Goal: Information Seeking & Learning: Learn about a topic

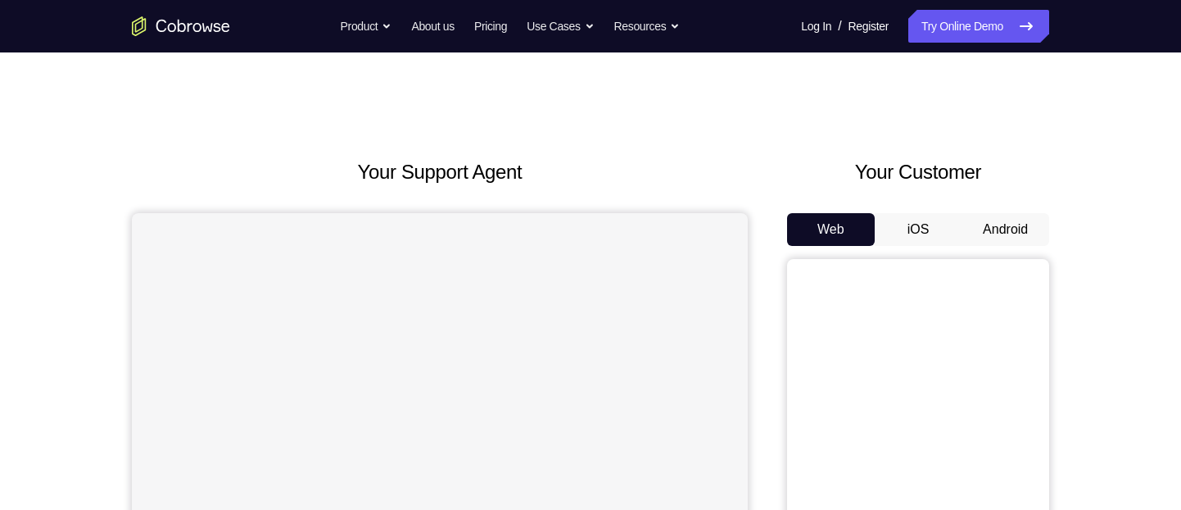
click at [1025, 215] on button "Android" at bounding box center [1006, 229] width 88 height 33
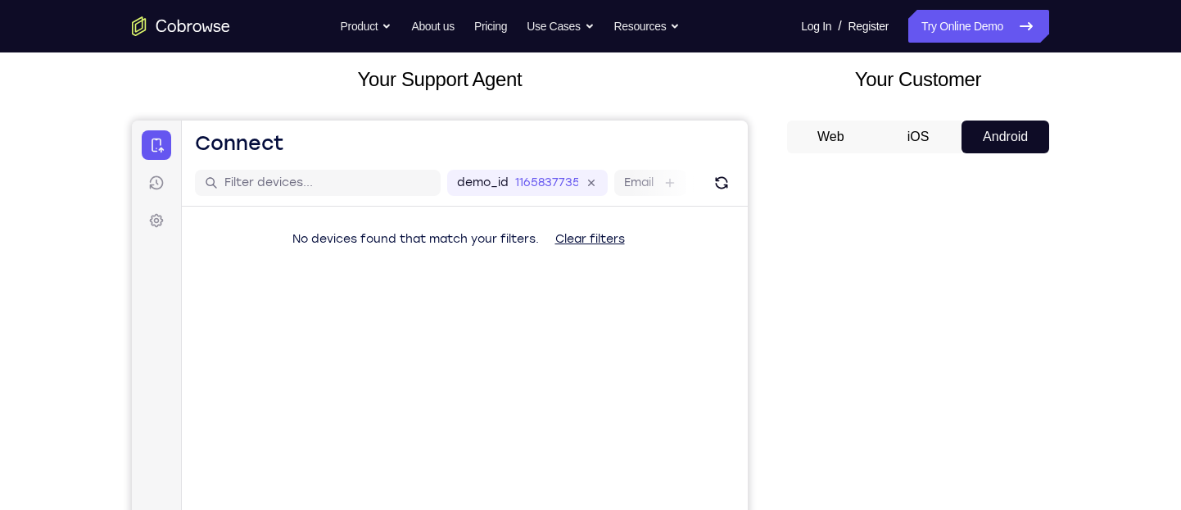
scroll to position [92, 0]
click at [931, 141] on button "iOS" at bounding box center [919, 137] width 88 height 33
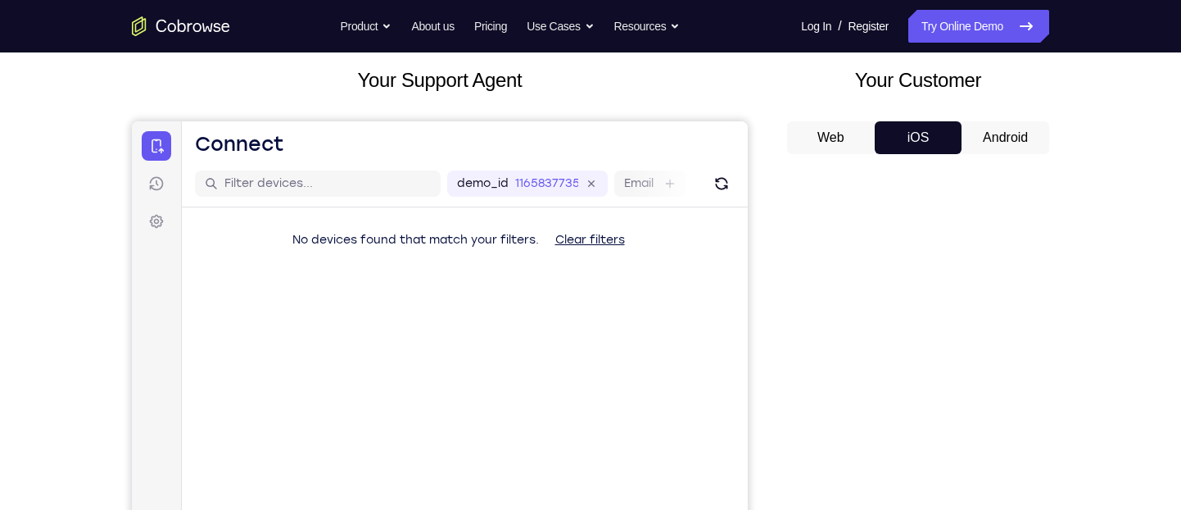
click at [972, 138] on button "Android" at bounding box center [1006, 137] width 88 height 33
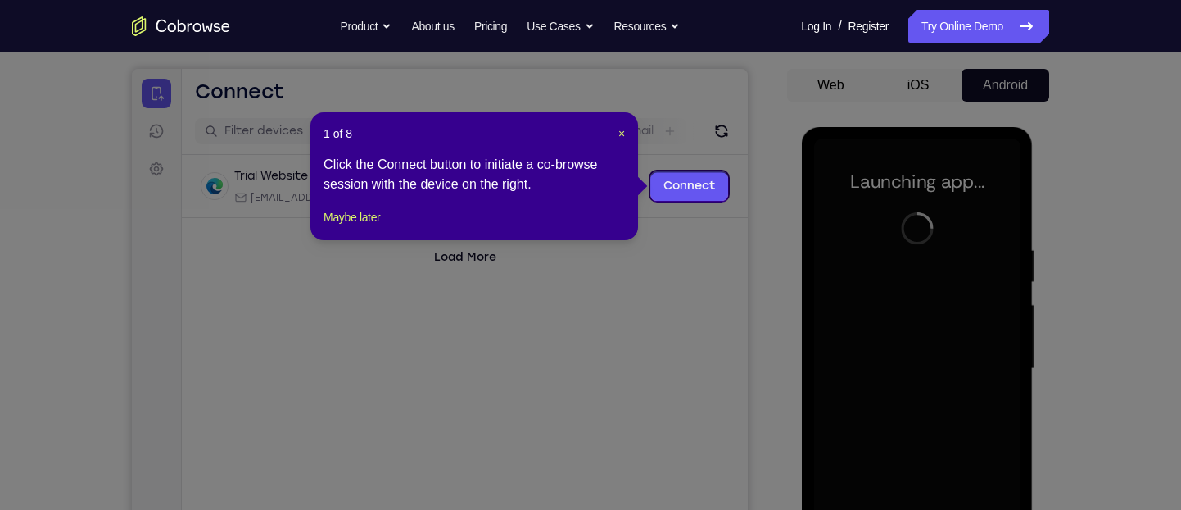
scroll to position [143, 0]
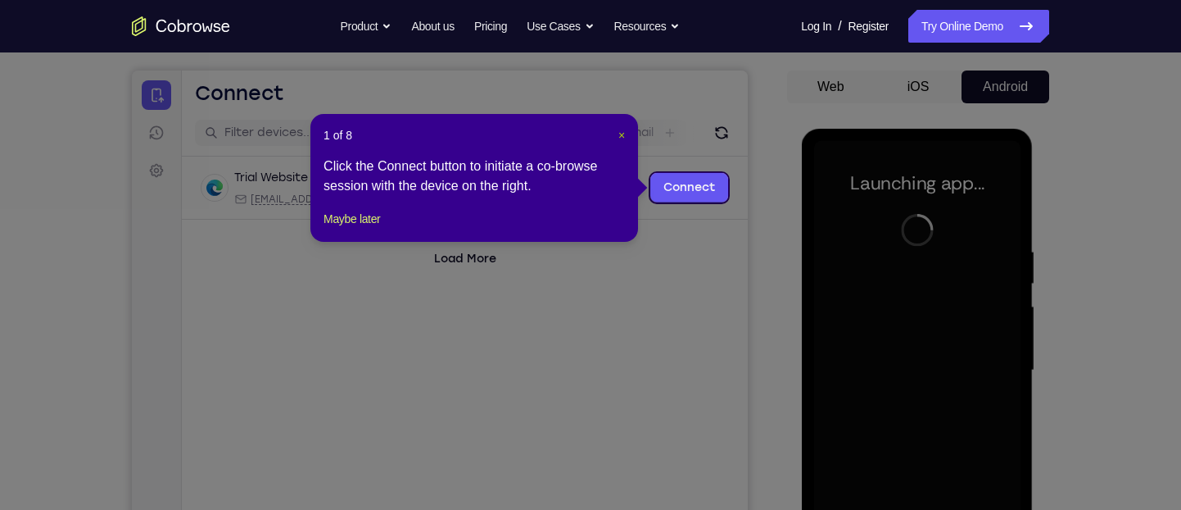
click at [619, 132] on span "×" at bounding box center [621, 135] width 7 height 13
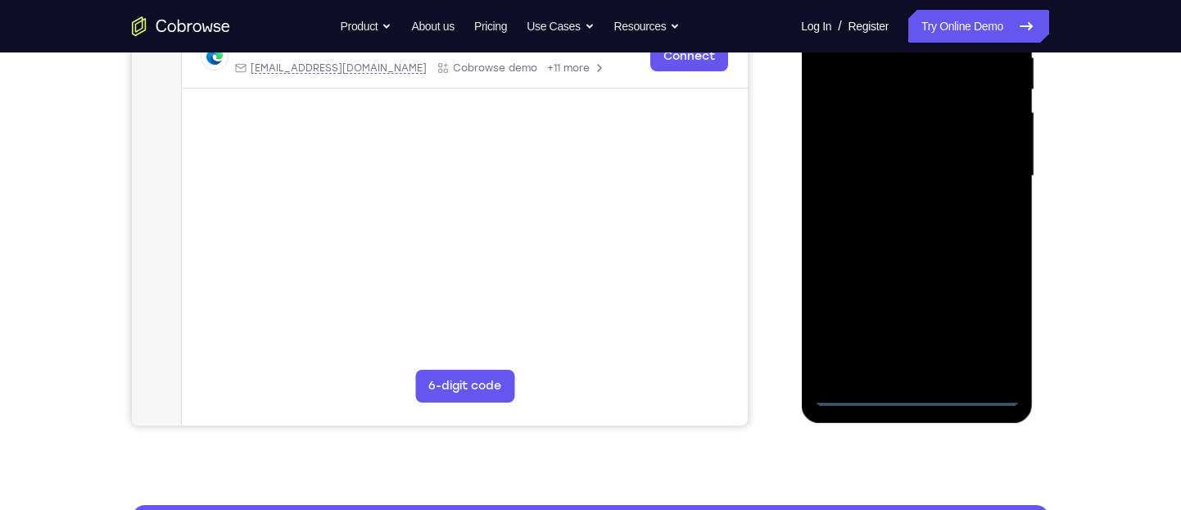
scroll to position [0, 0]
click at [921, 388] on div at bounding box center [916, 176] width 206 height 459
click at [985, 333] on div at bounding box center [916, 176] width 206 height 459
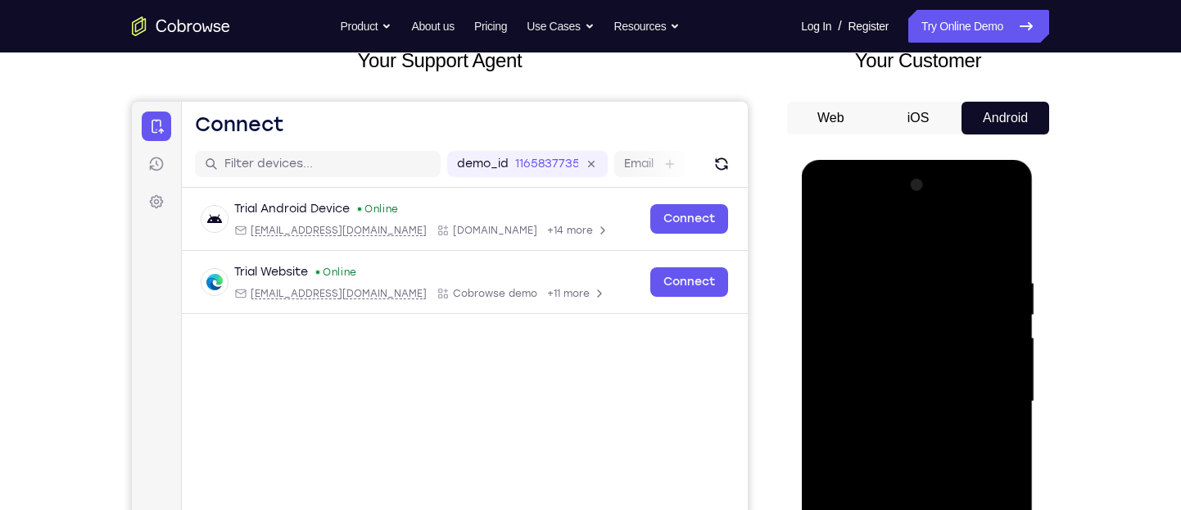
scroll to position [109, 0]
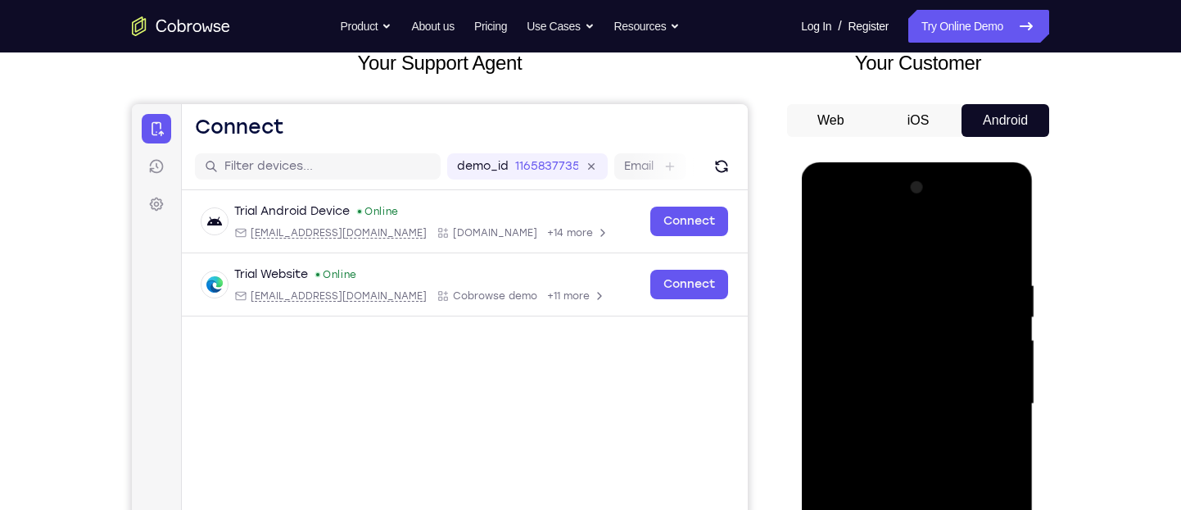
click at [899, 233] on div at bounding box center [916, 403] width 206 height 459
click at [984, 404] on div at bounding box center [916, 403] width 206 height 459
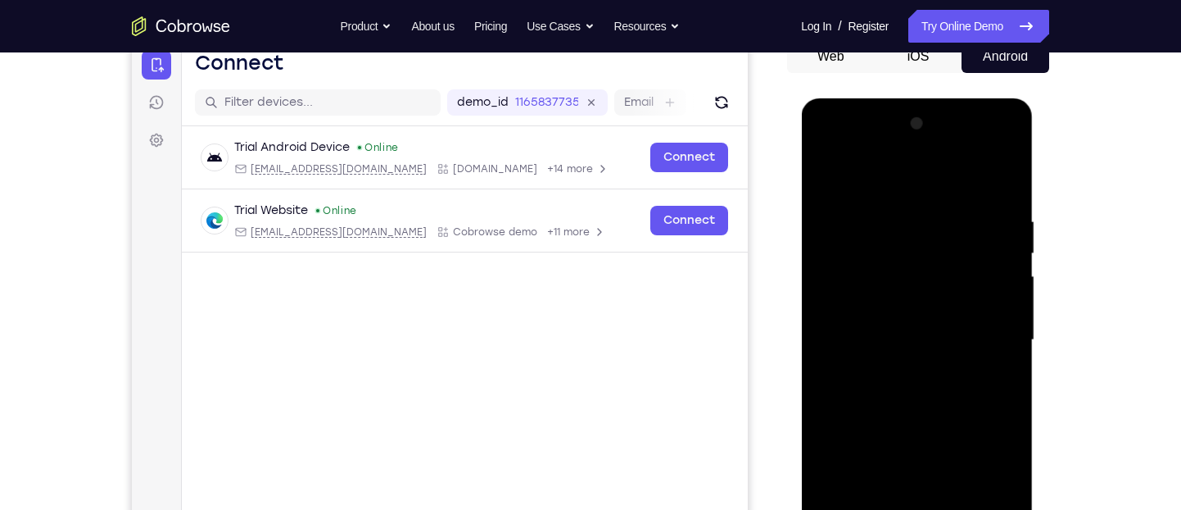
scroll to position [174, 0]
click at [897, 371] on div at bounding box center [916, 339] width 206 height 459
click at [922, 315] on div at bounding box center [916, 339] width 206 height 459
click at [922, 331] on div at bounding box center [916, 339] width 206 height 459
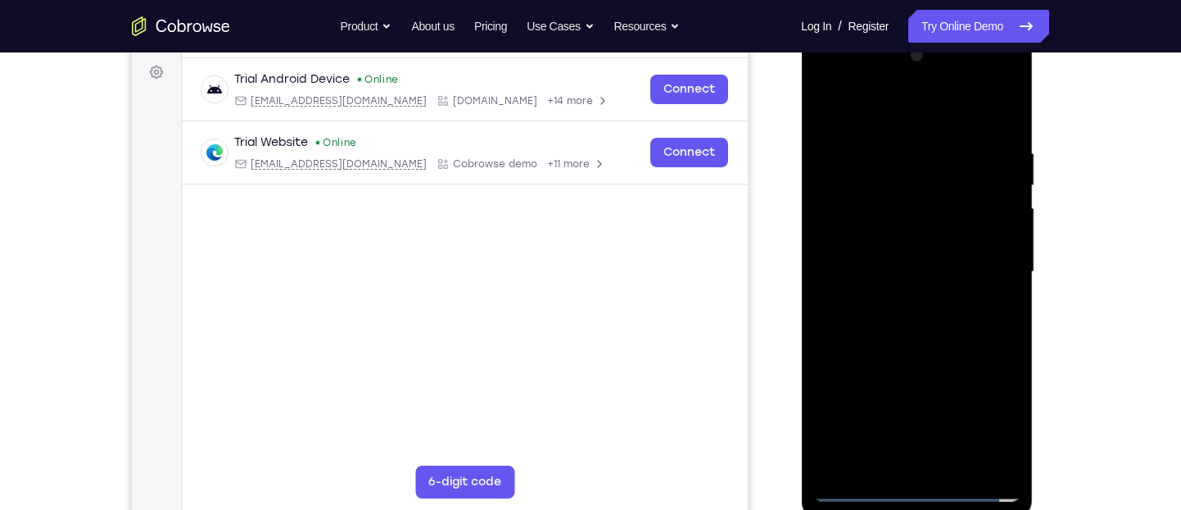
scroll to position [232, 0]
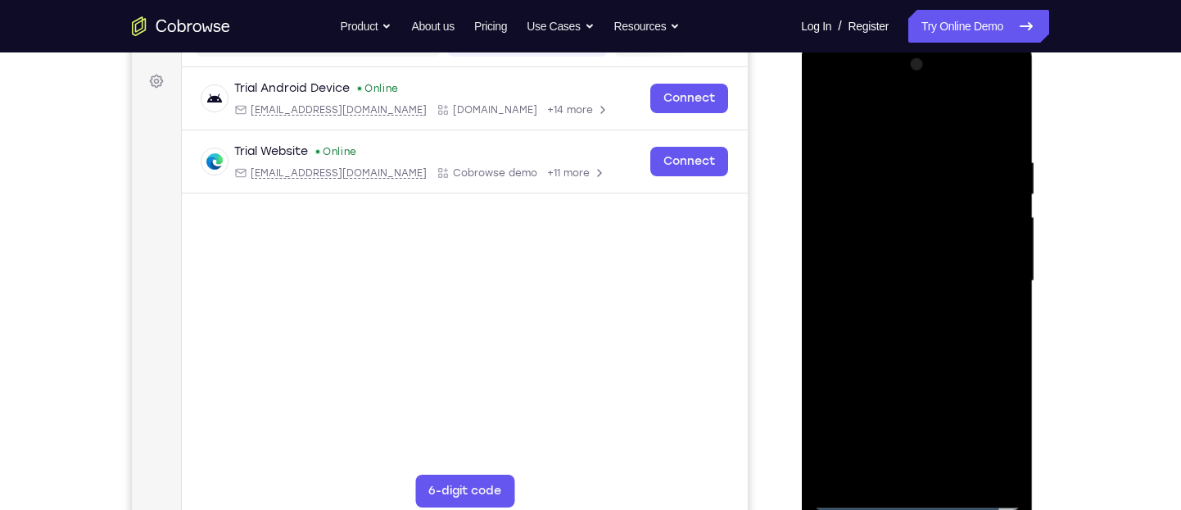
click at [922, 331] on div at bounding box center [916, 281] width 206 height 459
click at [999, 300] on div at bounding box center [916, 281] width 206 height 459
click at [930, 284] on div at bounding box center [916, 281] width 206 height 459
click at [913, 338] on div at bounding box center [916, 281] width 206 height 459
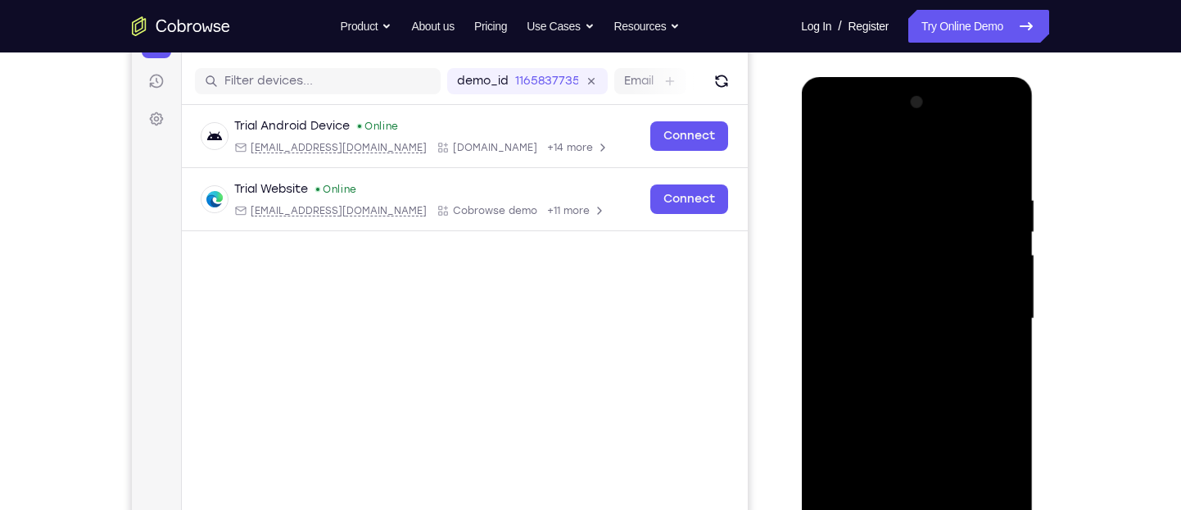
scroll to position [274, 0]
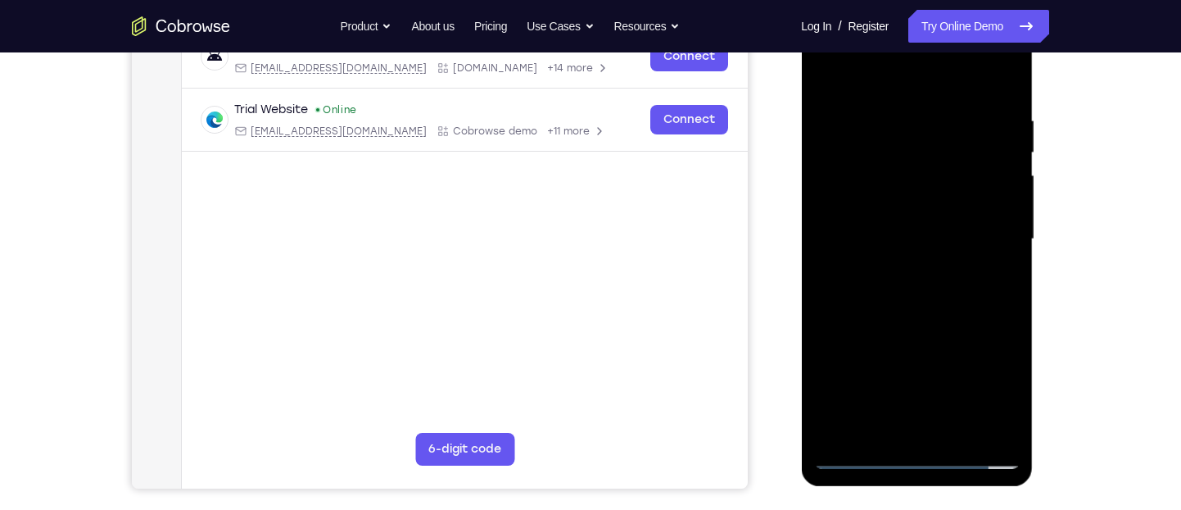
click at [954, 428] on div at bounding box center [916, 239] width 206 height 459
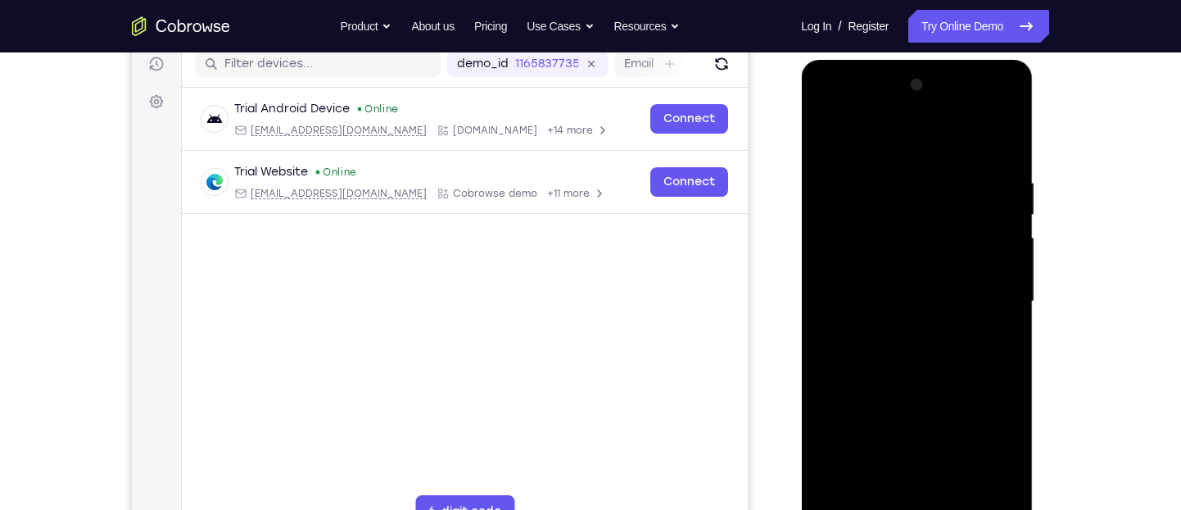
scroll to position [210, 0]
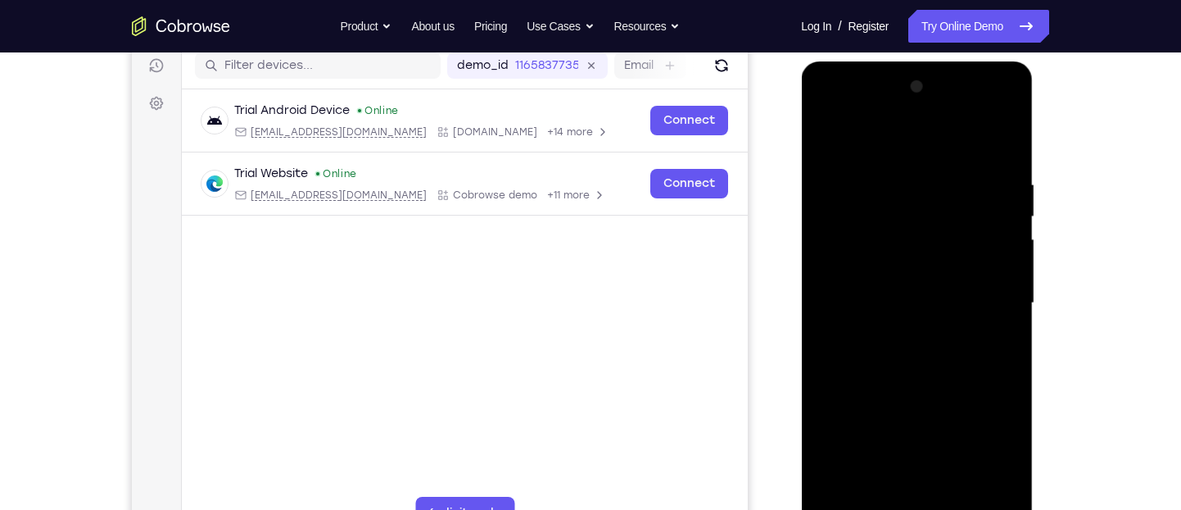
click at [925, 373] on div at bounding box center [916, 303] width 206 height 459
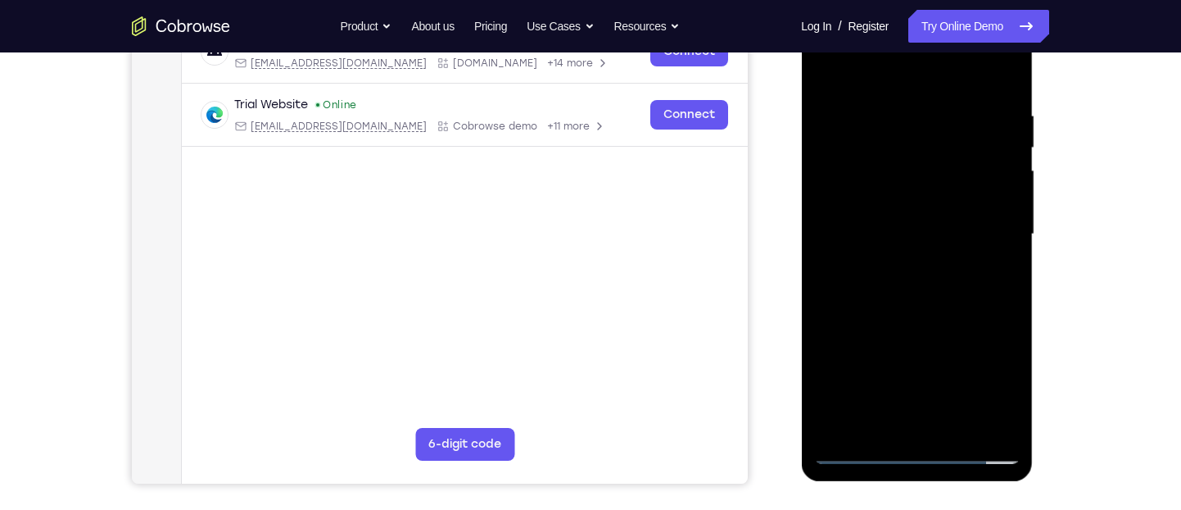
scroll to position [280, 0]
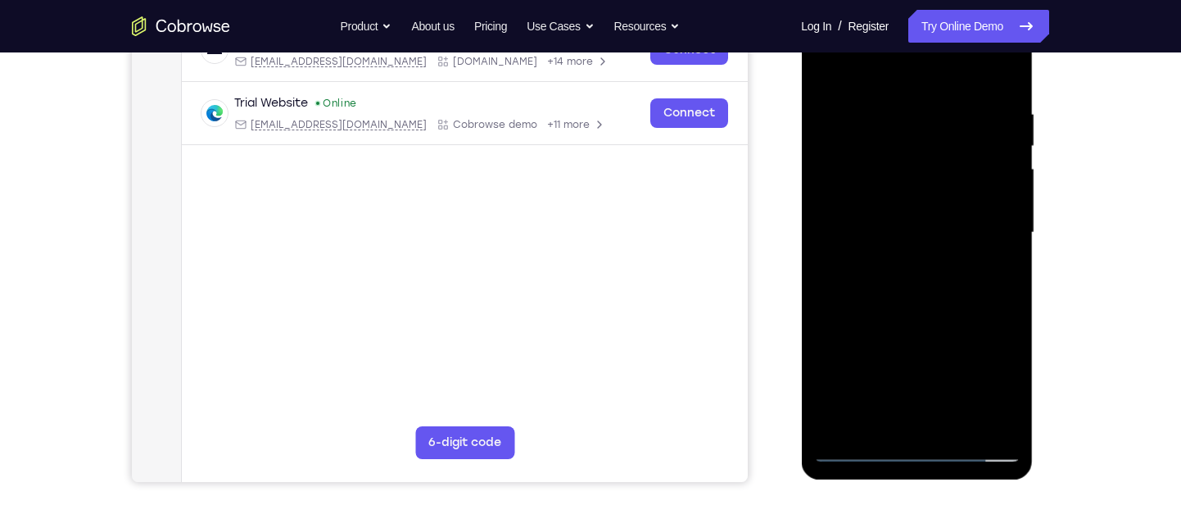
click at [958, 422] on div at bounding box center [916, 232] width 206 height 459
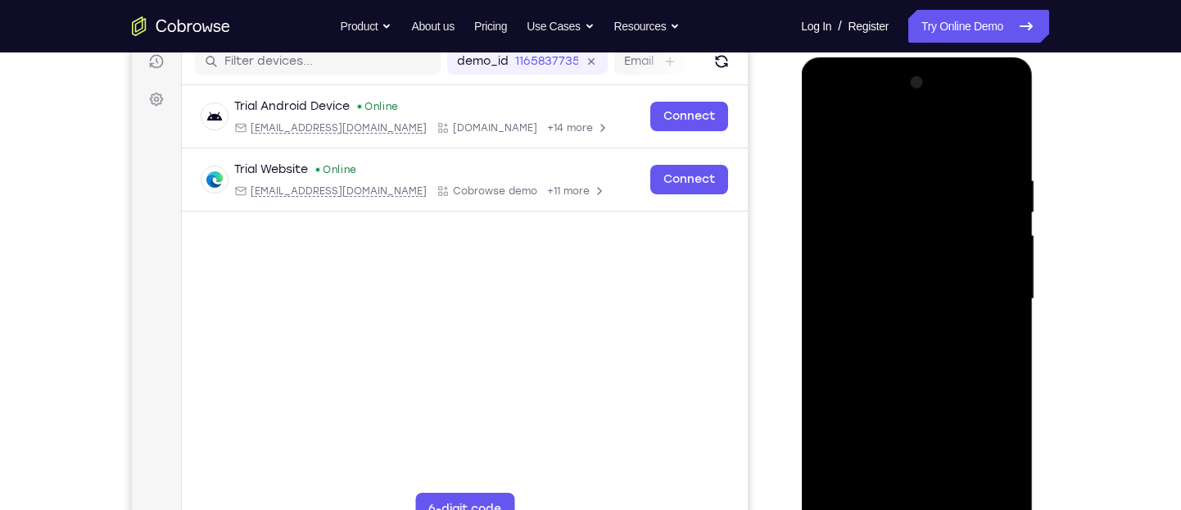
scroll to position [211, 0]
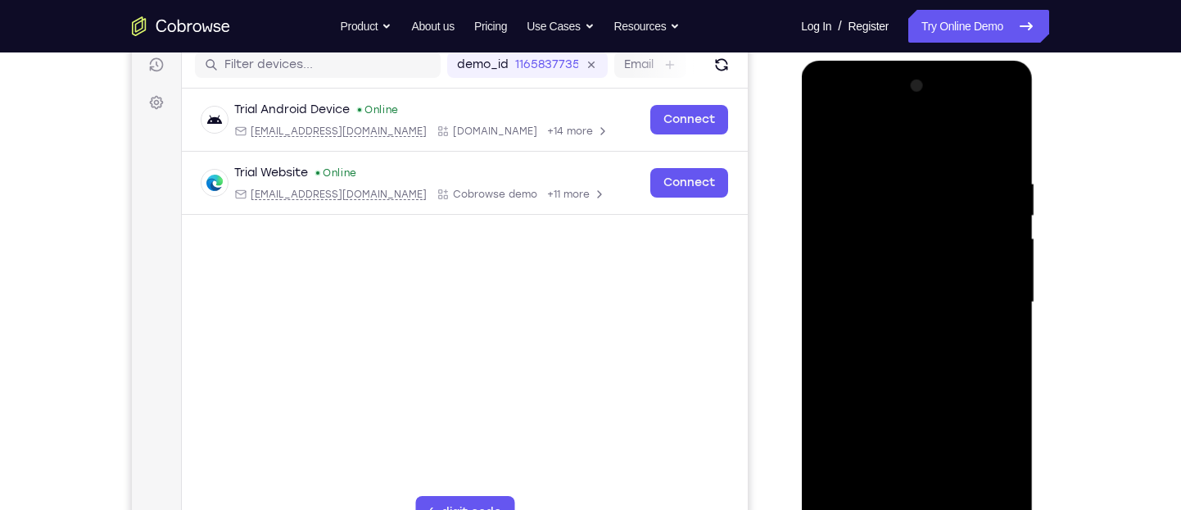
click at [930, 392] on div at bounding box center [916, 302] width 206 height 459
click at [994, 270] on div at bounding box center [916, 302] width 206 height 459
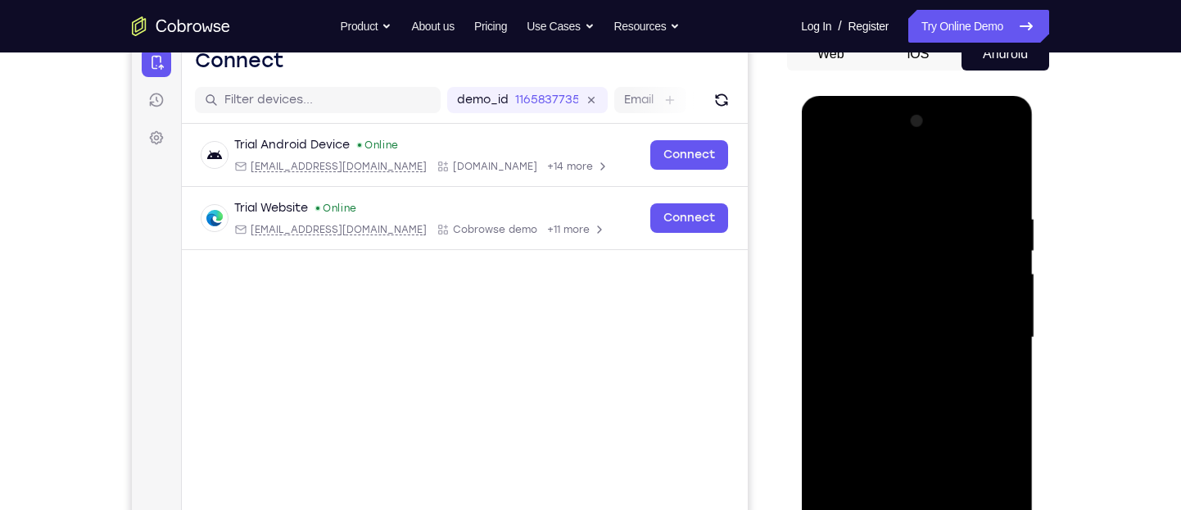
scroll to position [174, 0]
click at [829, 168] on div at bounding box center [916, 338] width 206 height 459
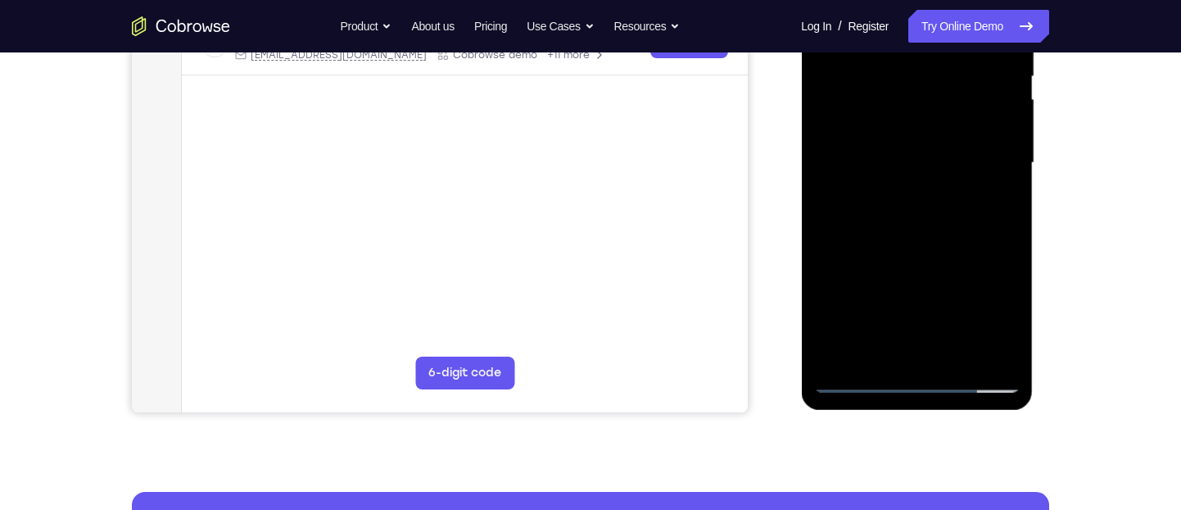
scroll to position [352, 0]
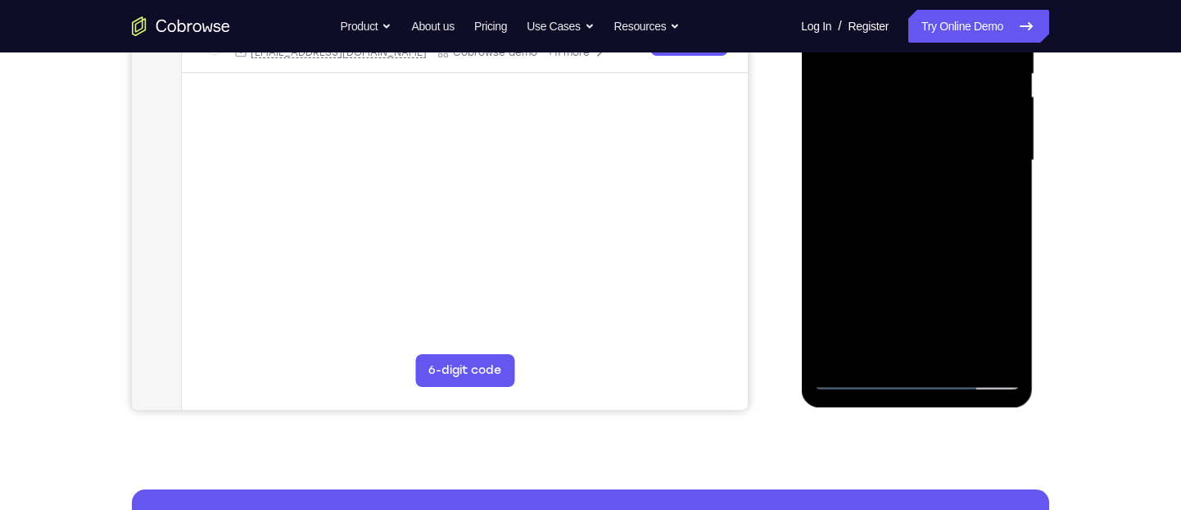
click at [850, 374] on div at bounding box center [916, 160] width 206 height 459
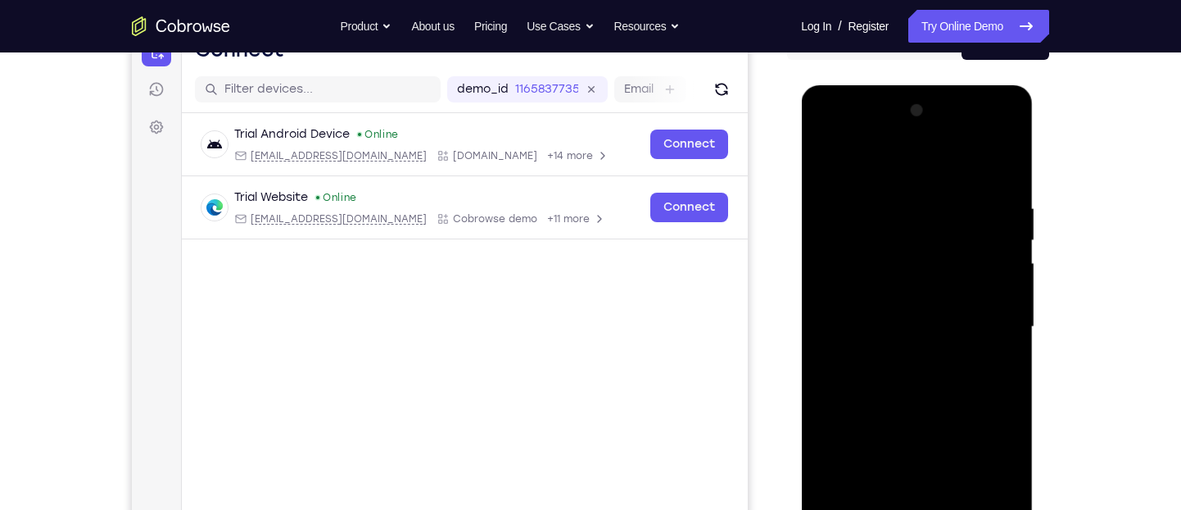
scroll to position [185, 0]
click at [831, 156] on div at bounding box center [916, 327] width 206 height 459
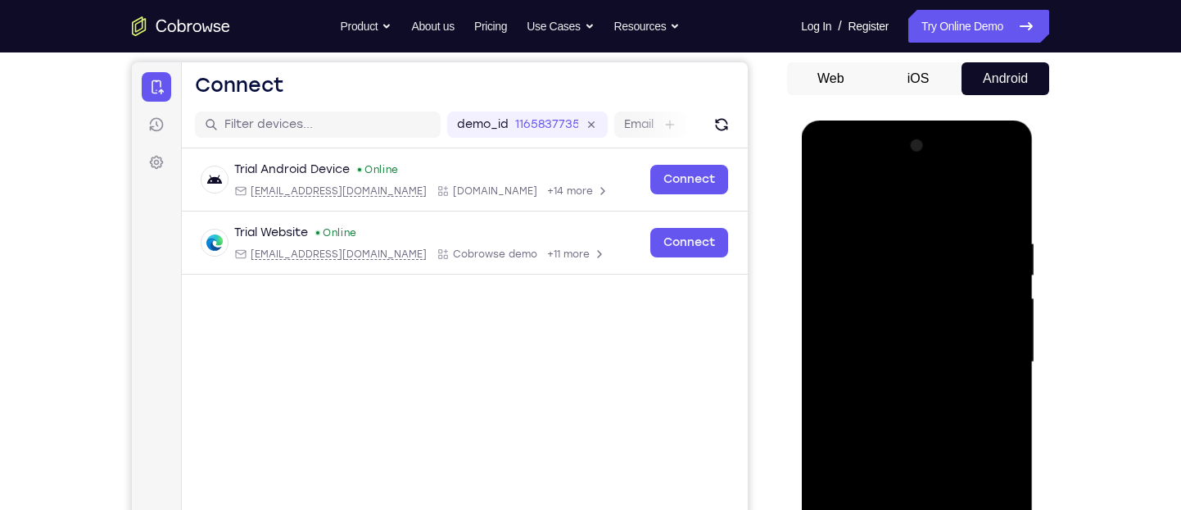
scroll to position [150, 0]
click at [831, 202] on div at bounding box center [916, 363] width 206 height 459
click at [894, 242] on div at bounding box center [916, 363] width 206 height 459
click at [996, 378] on div at bounding box center [916, 363] width 206 height 459
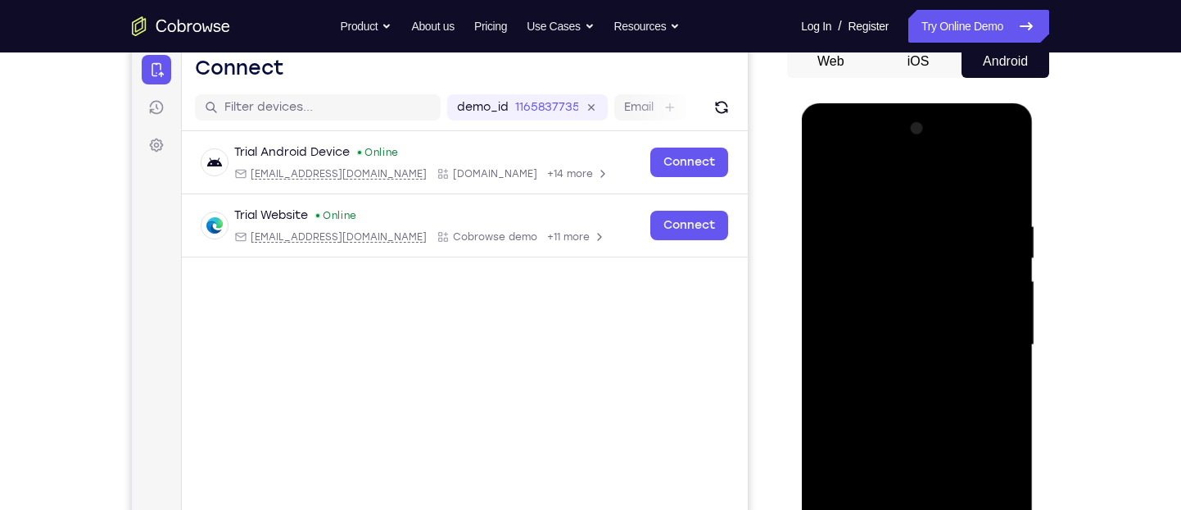
scroll to position [156, 0]
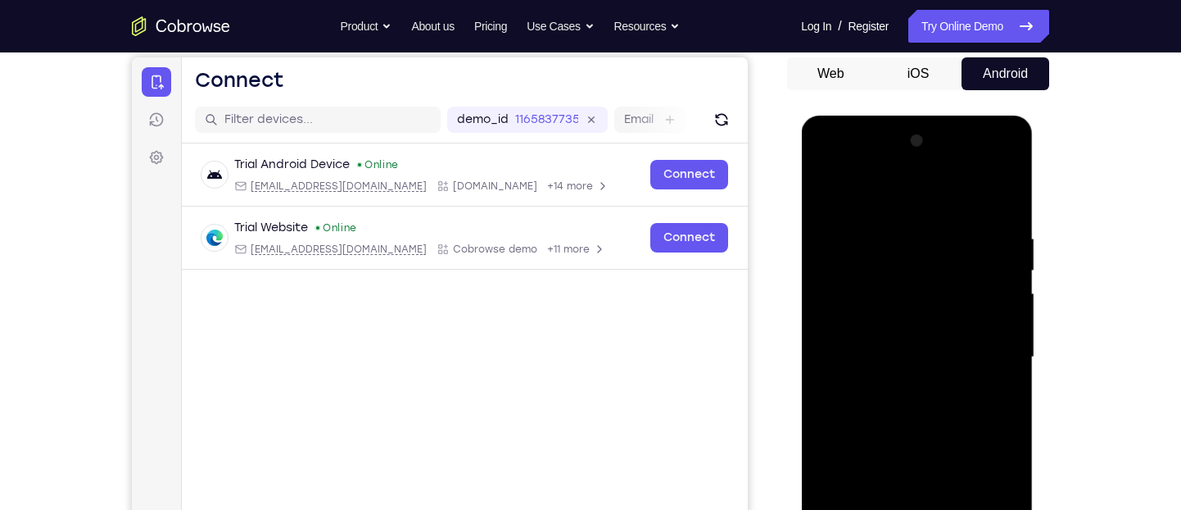
click at [996, 377] on div at bounding box center [916, 357] width 206 height 459
drag, startPoint x: 899, startPoint y: 363, endPoint x: 963, endPoint y: 358, distance: 64.9
click at [963, 358] on div at bounding box center [916, 357] width 206 height 459
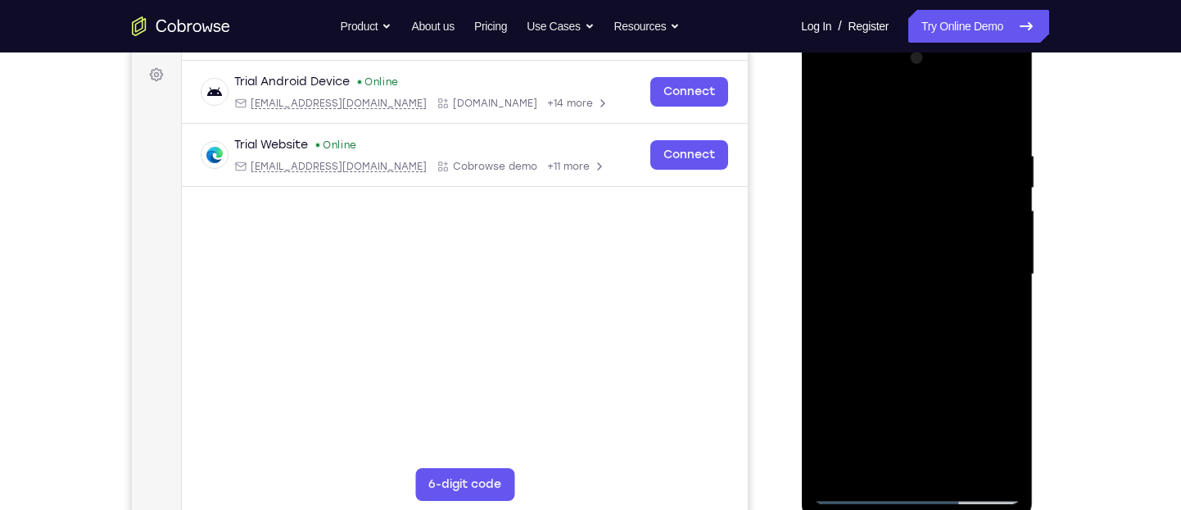
scroll to position [167, 0]
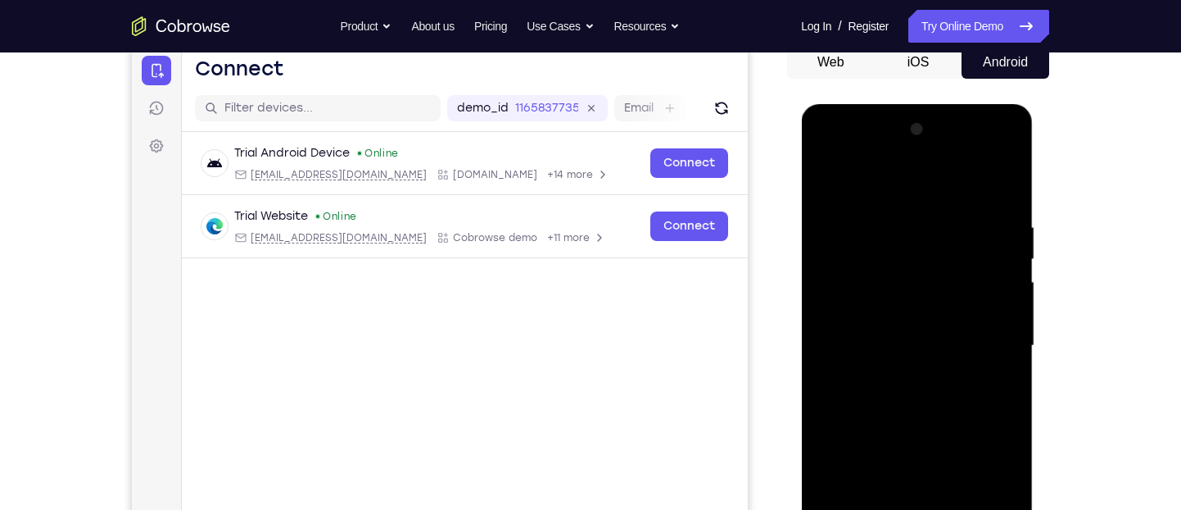
click at [840, 341] on div at bounding box center [916, 345] width 206 height 459
click at [997, 335] on div at bounding box center [916, 345] width 206 height 459
click at [909, 354] on div at bounding box center [916, 345] width 206 height 459
click at [918, 324] on div at bounding box center [916, 345] width 206 height 459
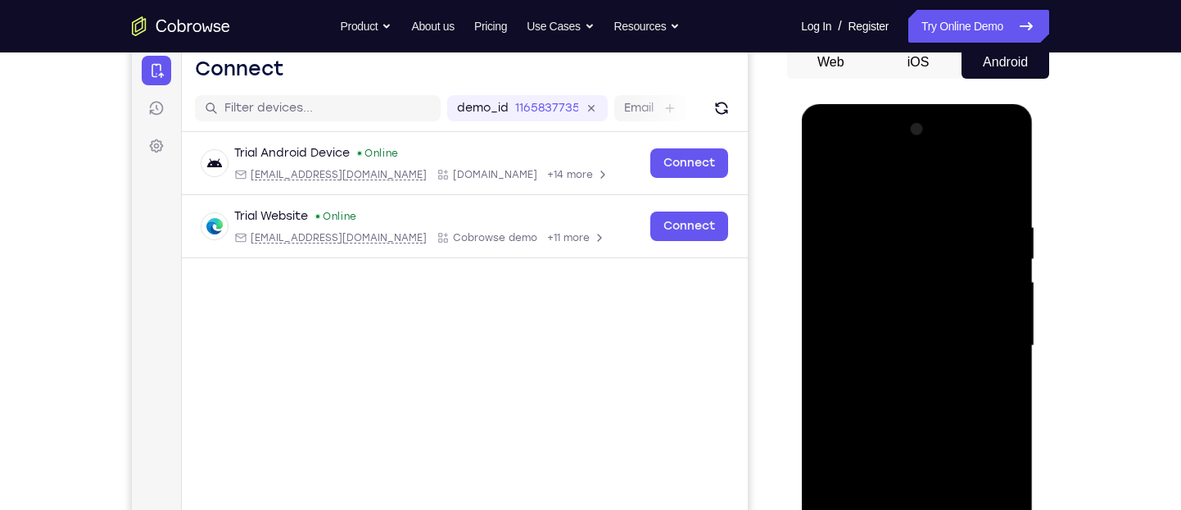
drag, startPoint x: 932, startPoint y: 380, endPoint x: 935, endPoint y: 260, distance: 120.4
click at [935, 260] on div at bounding box center [916, 345] width 206 height 459
click at [840, 396] on div at bounding box center [916, 345] width 206 height 459
click at [835, 396] on div at bounding box center [916, 345] width 206 height 459
drag, startPoint x: 934, startPoint y: 442, endPoint x: 939, endPoint y: 414, distance: 27.5
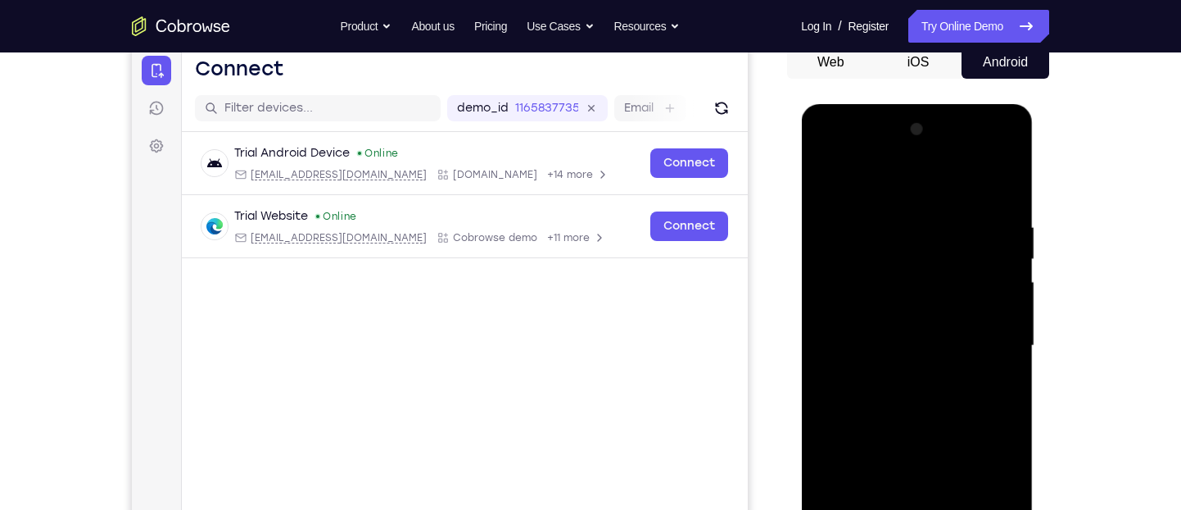
click at [939, 414] on div at bounding box center [916, 345] width 206 height 459
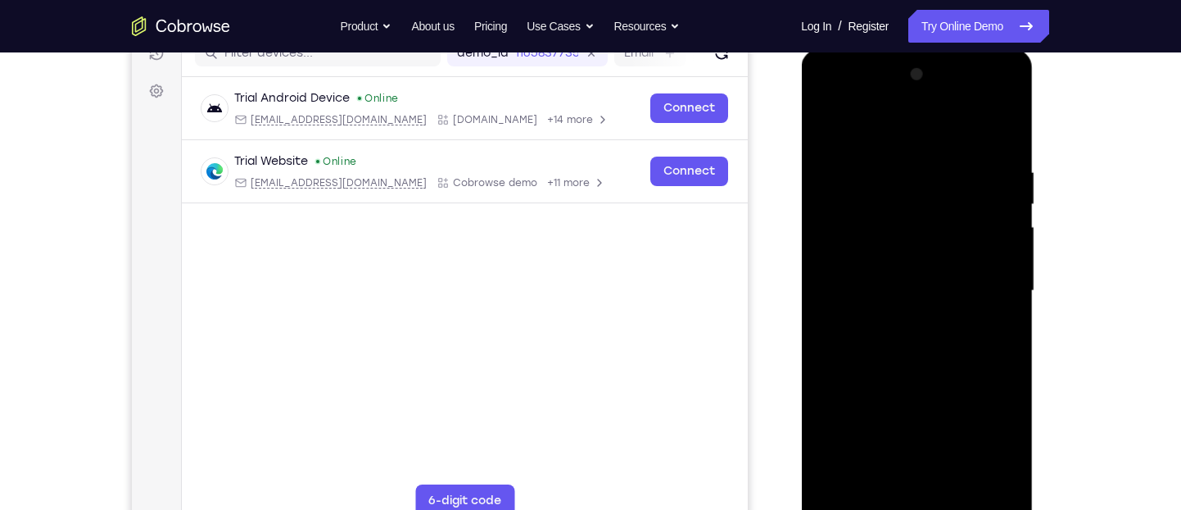
scroll to position [279, 0]
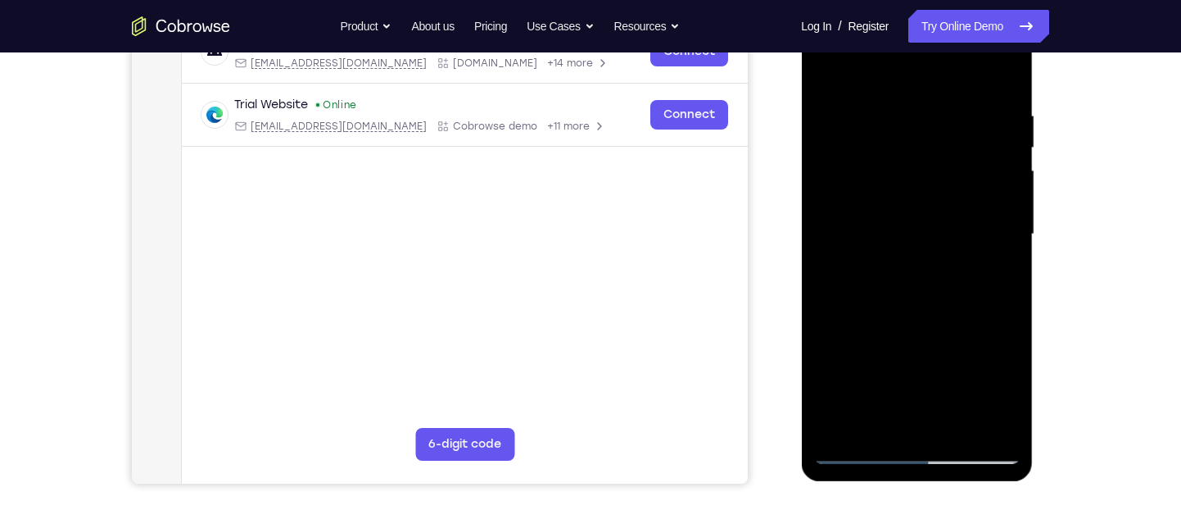
click at [857, 451] on div at bounding box center [916, 234] width 206 height 459
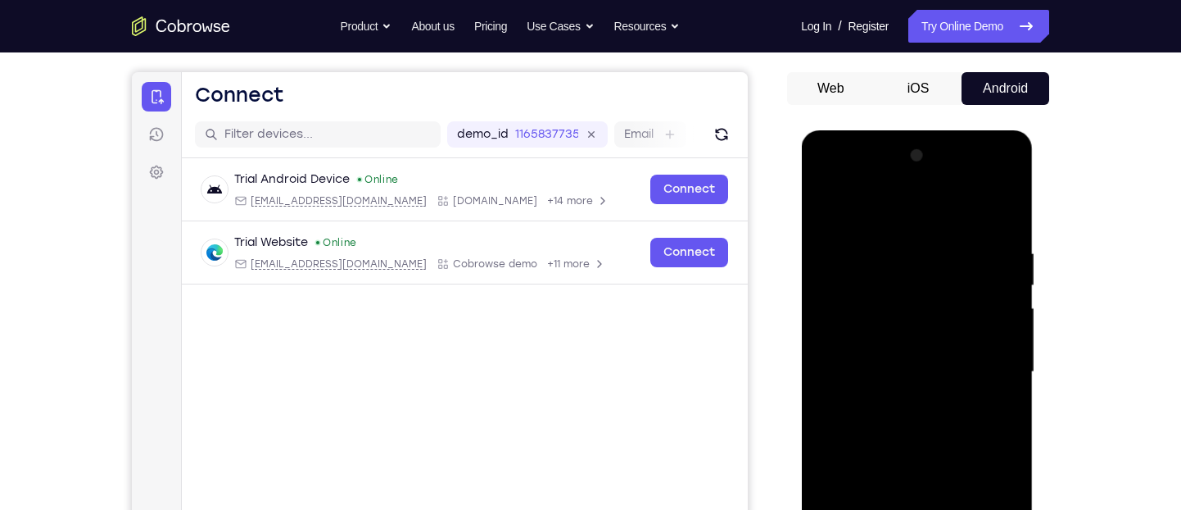
scroll to position [140, 0]
click at [1002, 335] on div at bounding box center [916, 372] width 206 height 459
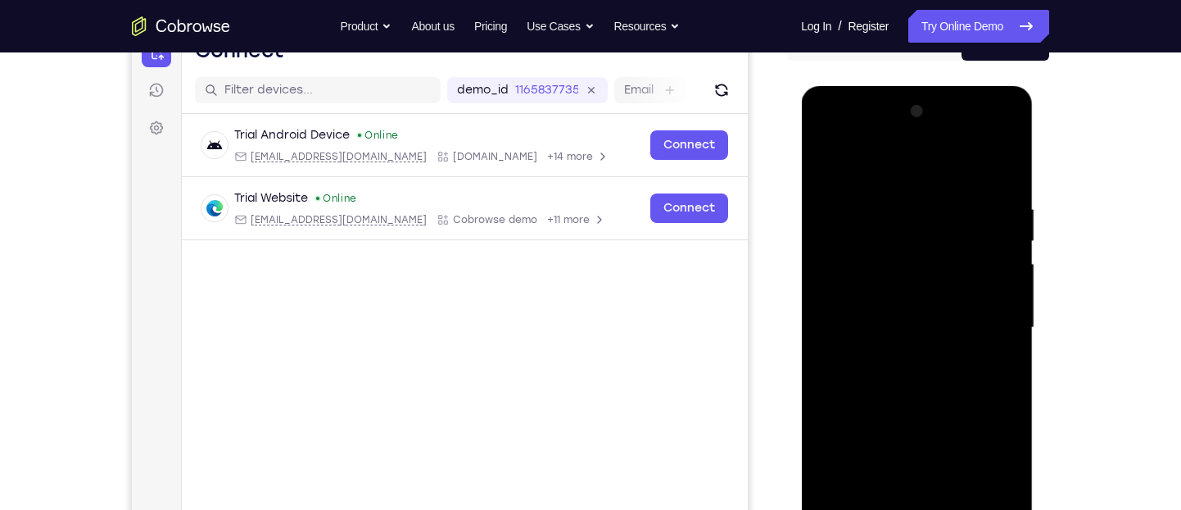
scroll to position [182, 0]
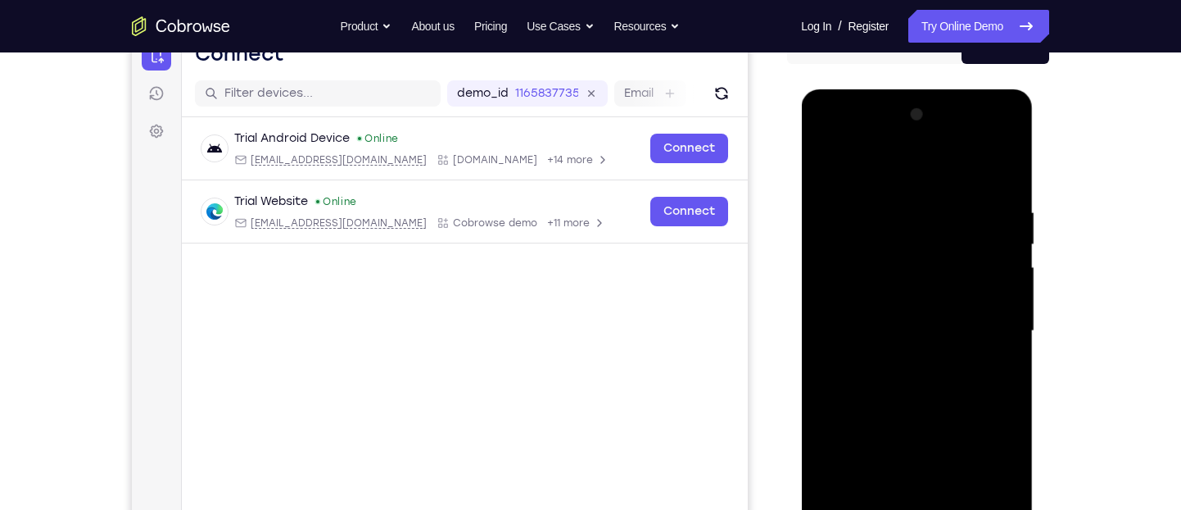
click at [1002, 335] on div at bounding box center [916, 331] width 206 height 459
click at [845, 342] on div at bounding box center [916, 331] width 206 height 459
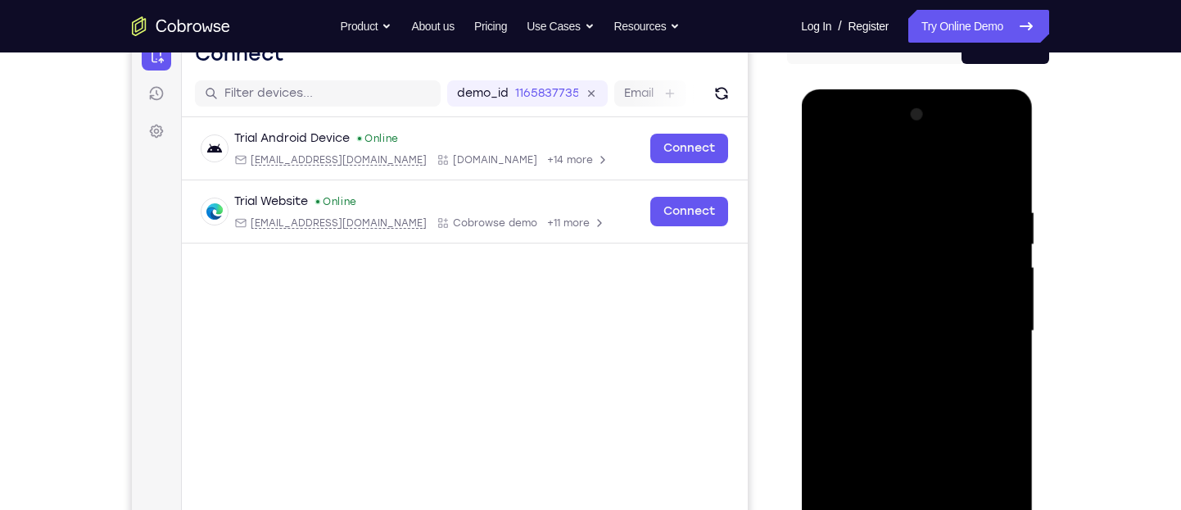
drag, startPoint x: 990, startPoint y: 368, endPoint x: 1003, endPoint y: 348, distance: 23.6
click at [1003, 348] on div at bounding box center [916, 331] width 206 height 459
click at [1002, 179] on div at bounding box center [916, 331] width 206 height 459
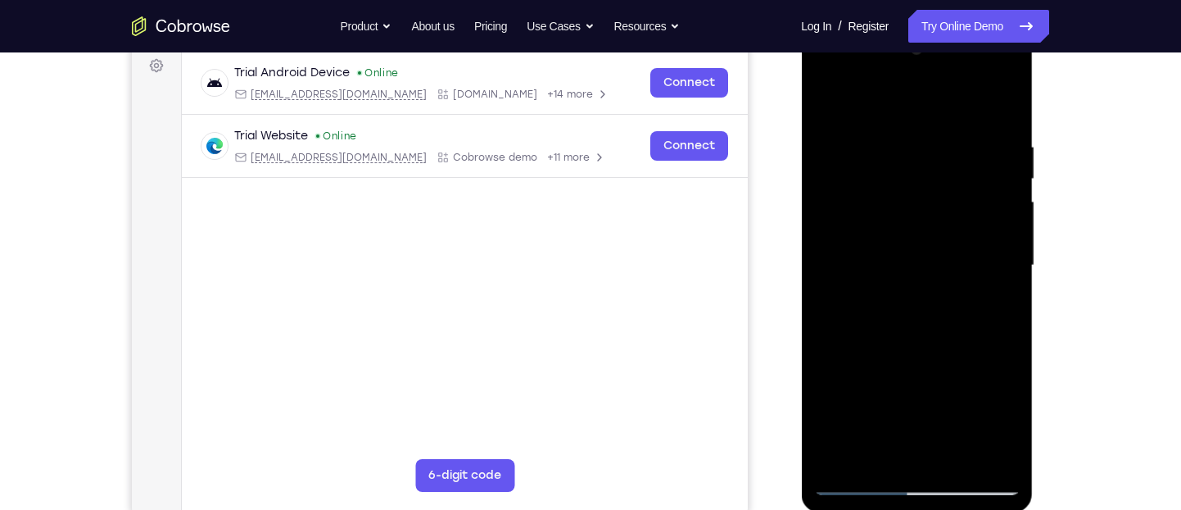
scroll to position [248, 0]
drag, startPoint x: 943, startPoint y: 352, endPoint x: 938, endPoint y: 204, distance: 148.3
click at [938, 204] on div at bounding box center [916, 264] width 206 height 459
drag, startPoint x: 933, startPoint y: 385, endPoint x: 949, endPoint y: 220, distance: 166.2
click at [949, 220] on div at bounding box center [916, 264] width 206 height 459
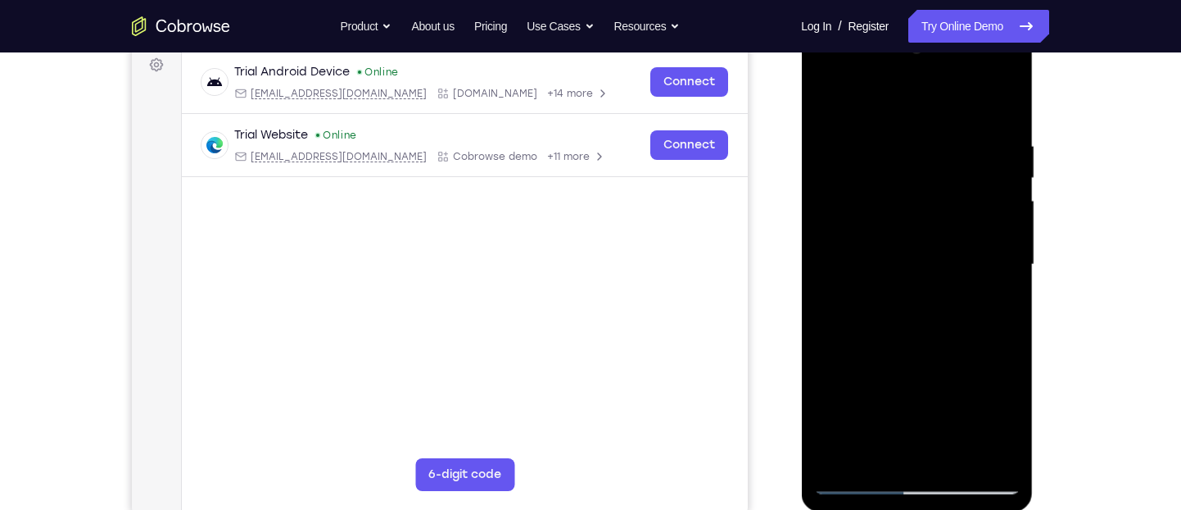
drag, startPoint x: 909, startPoint y: 396, endPoint x: 917, endPoint y: 237, distance: 159.9
click at [917, 237] on div at bounding box center [916, 264] width 206 height 459
drag, startPoint x: 922, startPoint y: 398, endPoint x: 909, endPoint y: 246, distance: 152.9
click at [909, 246] on div at bounding box center [916, 266] width 206 height 459
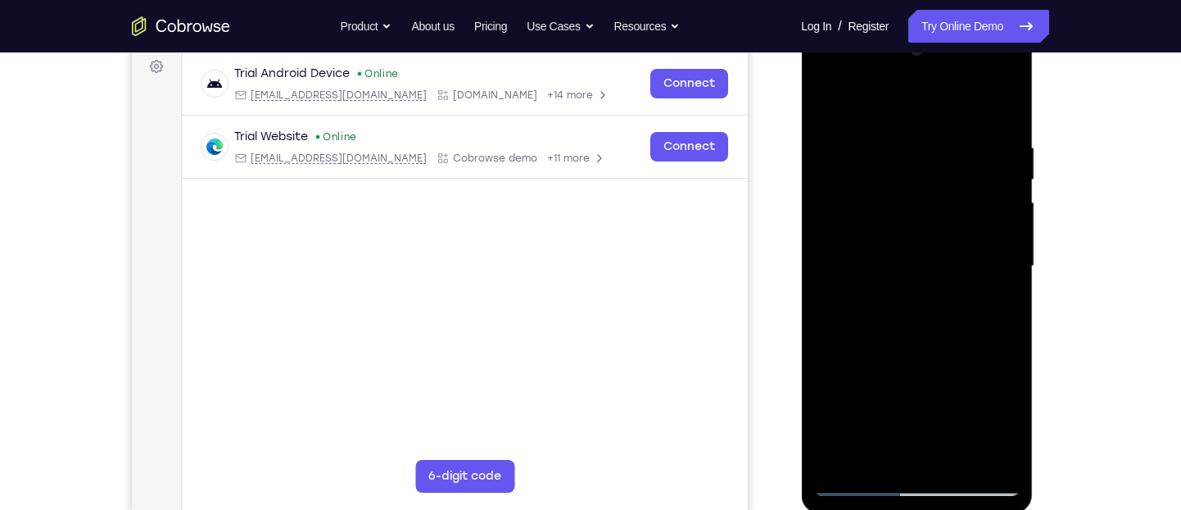
drag, startPoint x: 910, startPoint y: 421, endPoint x: 917, endPoint y: 251, distance: 169.7
click at [917, 251] on div at bounding box center [916, 266] width 206 height 459
drag, startPoint x: 918, startPoint y: 360, endPoint x: 928, endPoint y: 216, distance: 144.5
click at [928, 216] on div at bounding box center [916, 266] width 206 height 459
drag, startPoint x: 930, startPoint y: 292, endPoint x: 929, endPoint y: 212, distance: 79.5
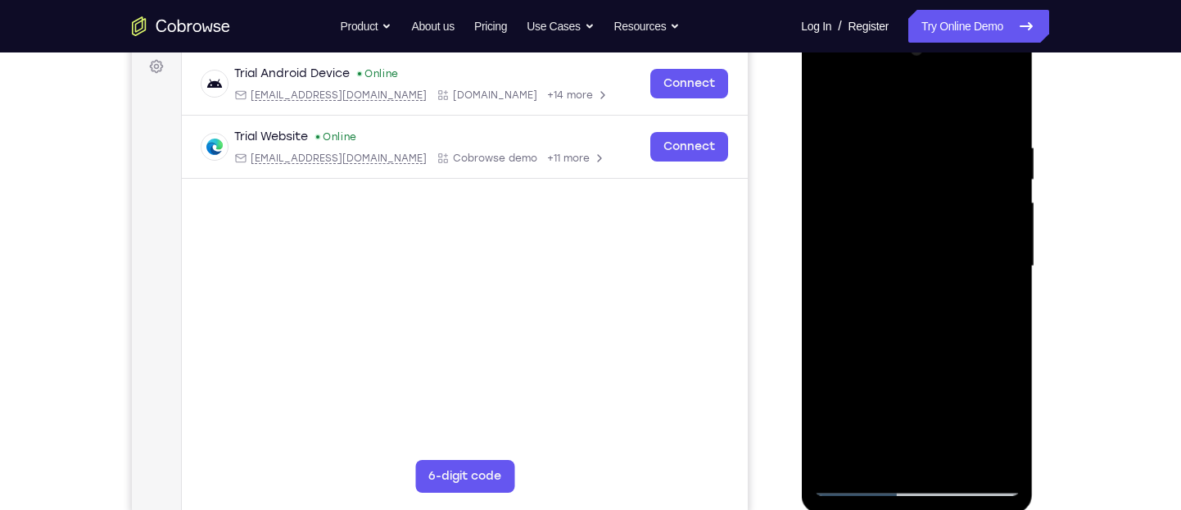
click at [929, 212] on div at bounding box center [916, 266] width 206 height 459
drag, startPoint x: 942, startPoint y: 369, endPoint x: 928, endPoint y: 211, distance: 159.5
click at [928, 211] on div at bounding box center [916, 266] width 206 height 459
drag, startPoint x: 931, startPoint y: 395, endPoint x: 938, endPoint y: 224, distance: 171.3
click at [938, 224] on div at bounding box center [916, 266] width 206 height 459
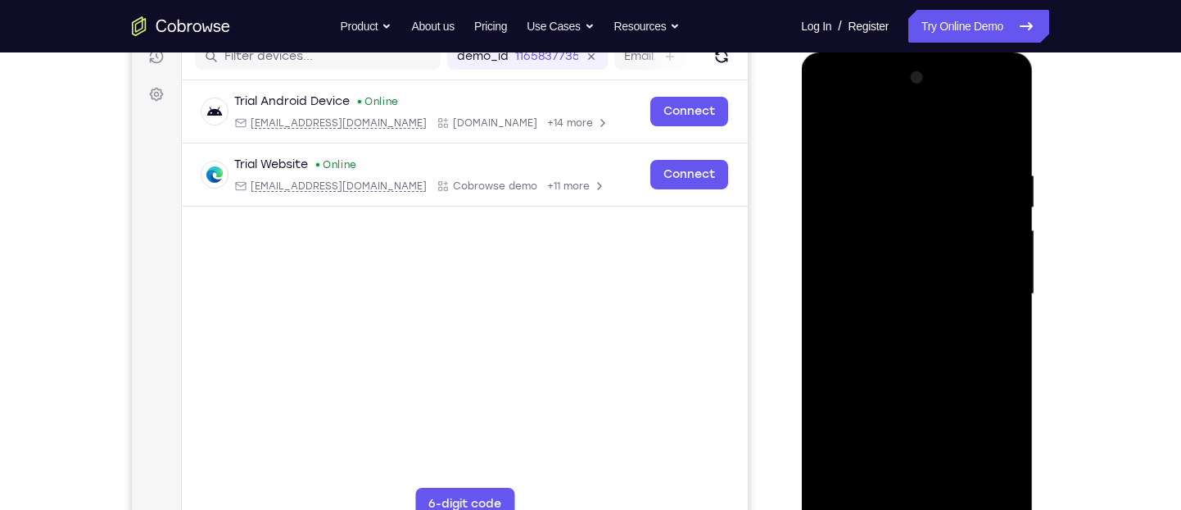
scroll to position [216, 0]
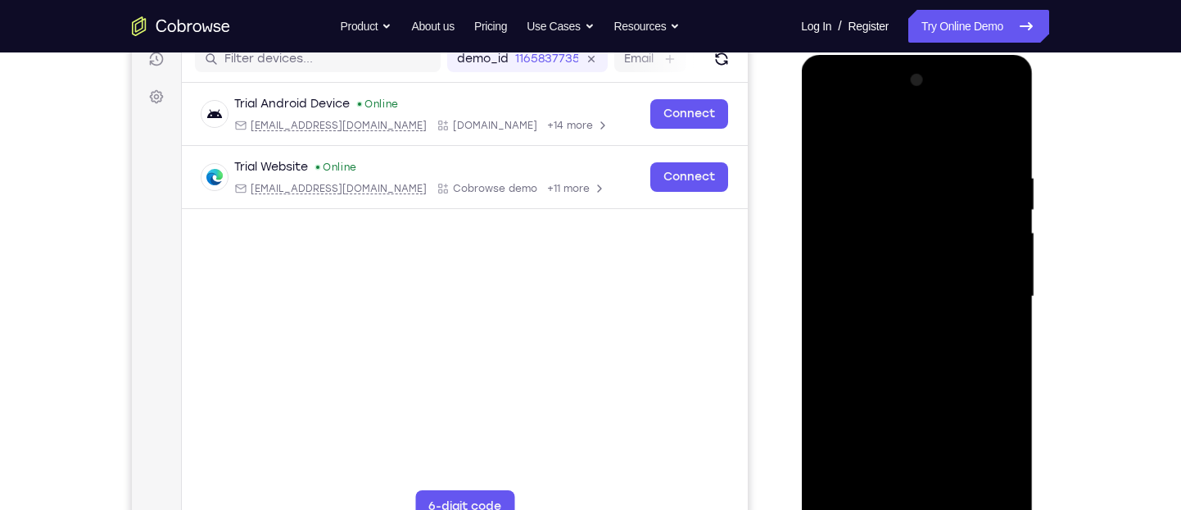
drag, startPoint x: 938, startPoint y: 254, endPoint x: 948, endPoint y: 361, distance: 107.8
click at [948, 361] on div at bounding box center [916, 296] width 206 height 459
drag, startPoint x: 978, startPoint y: 217, endPoint x: 978, endPoint y: 339, distance: 122.1
click at [978, 339] on div at bounding box center [916, 296] width 206 height 459
click at [1009, 294] on div at bounding box center [916, 296] width 206 height 459
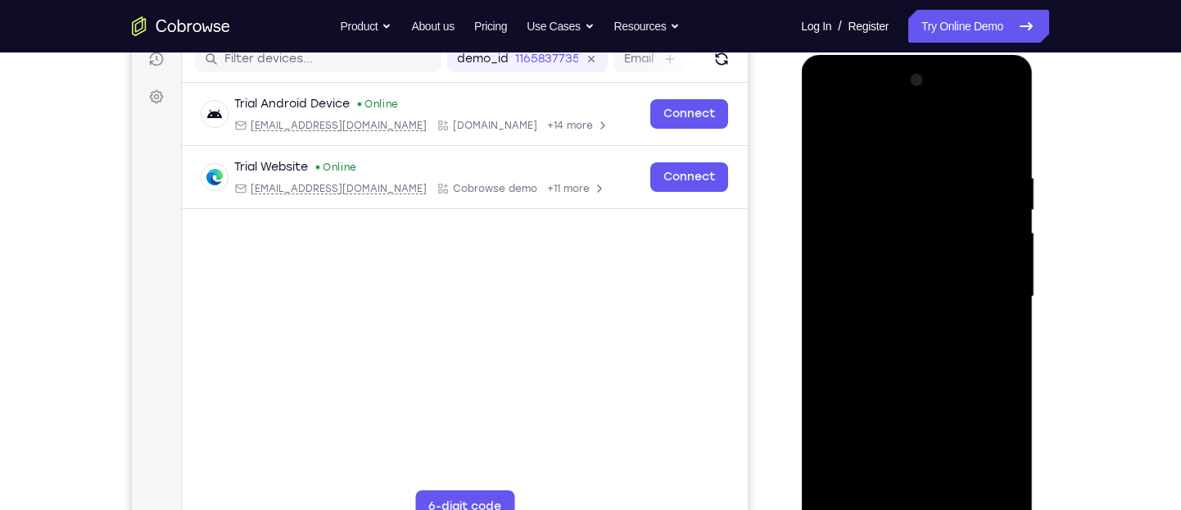
click at [1009, 294] on div at bounding box center [916, 296] width 206 height 459
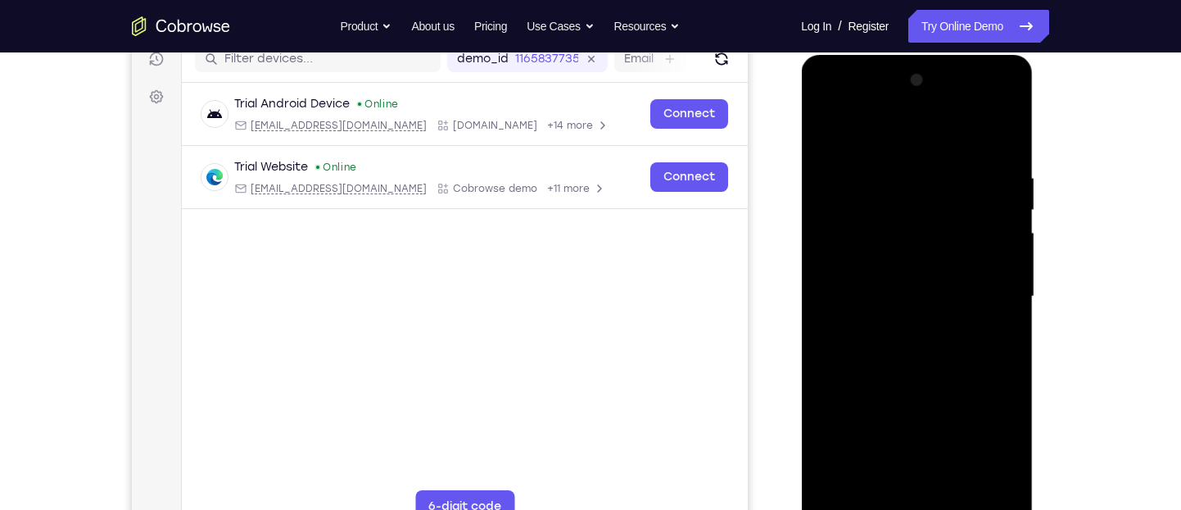
click at [1009, 294] on div at bounding box center [916, 296] width 206 height 459
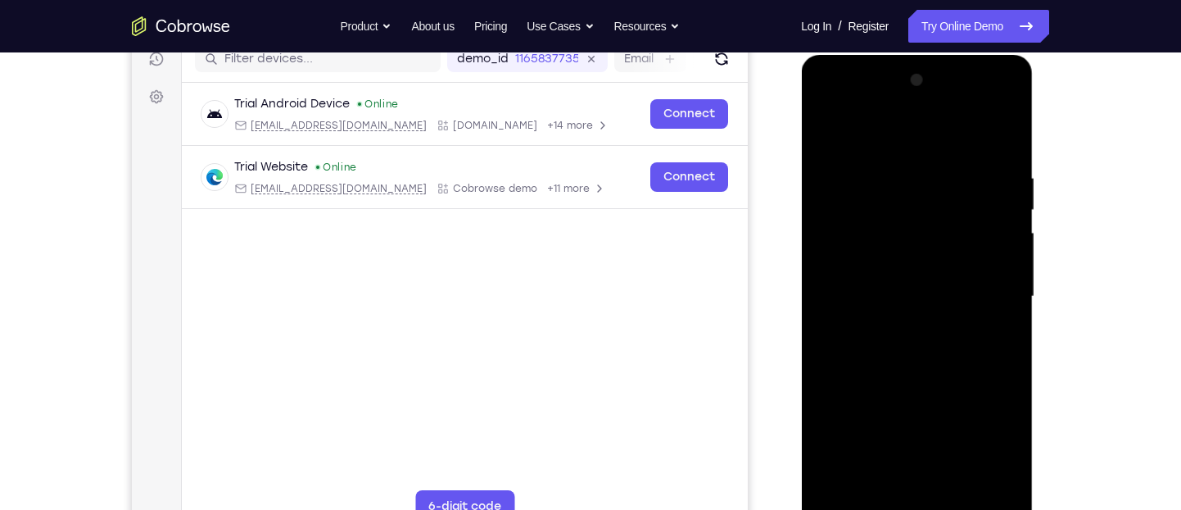
click at [1009, 294] on div at bounding box center [916, 296] width 206 height 459
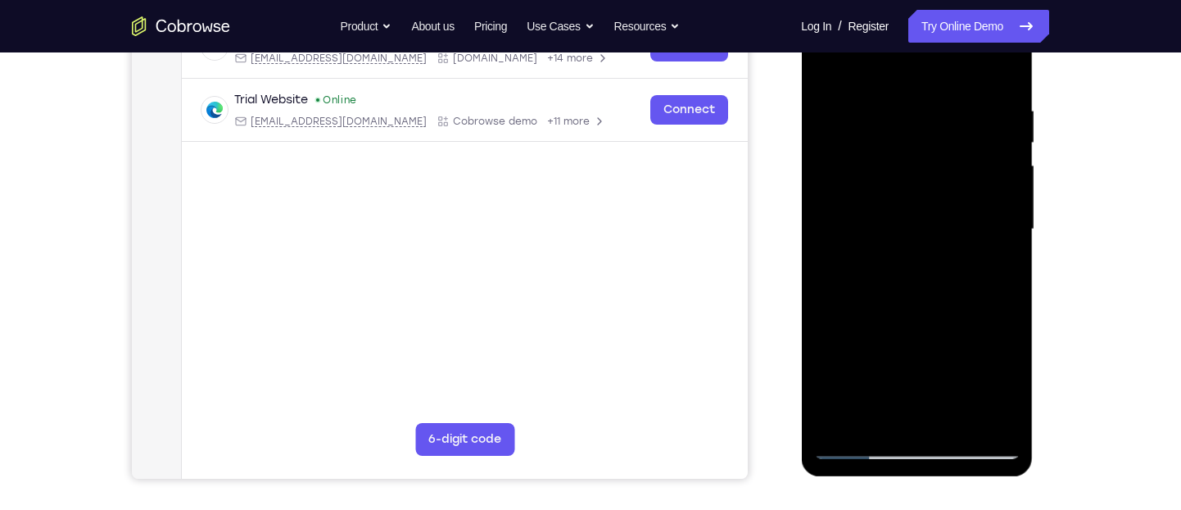
scroll to position [284, 0]
click at [840, 419] on div at bounding box center [916, 228] width 206 height 459
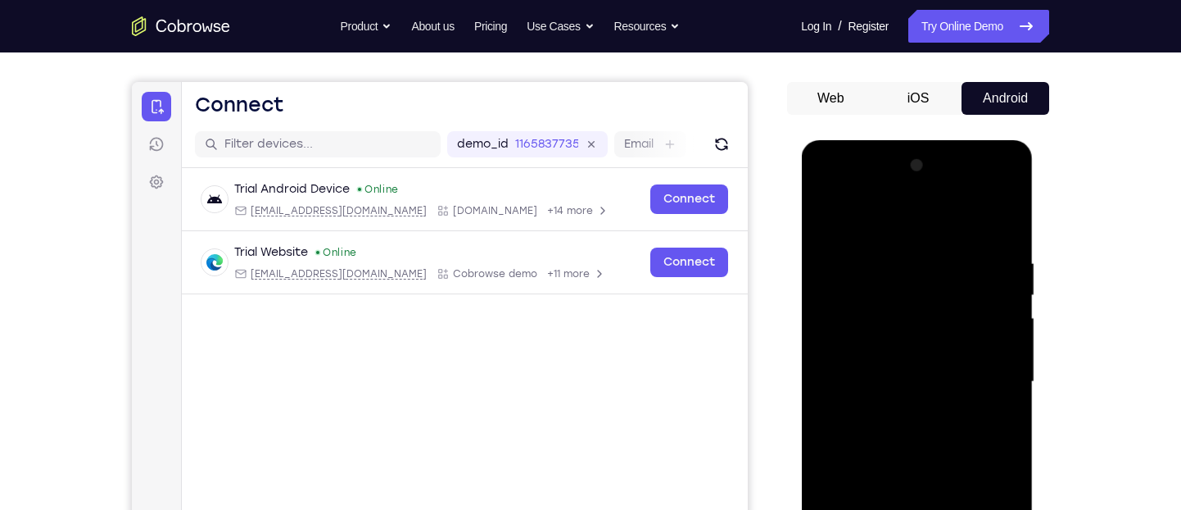
scroll to position [256, 0]
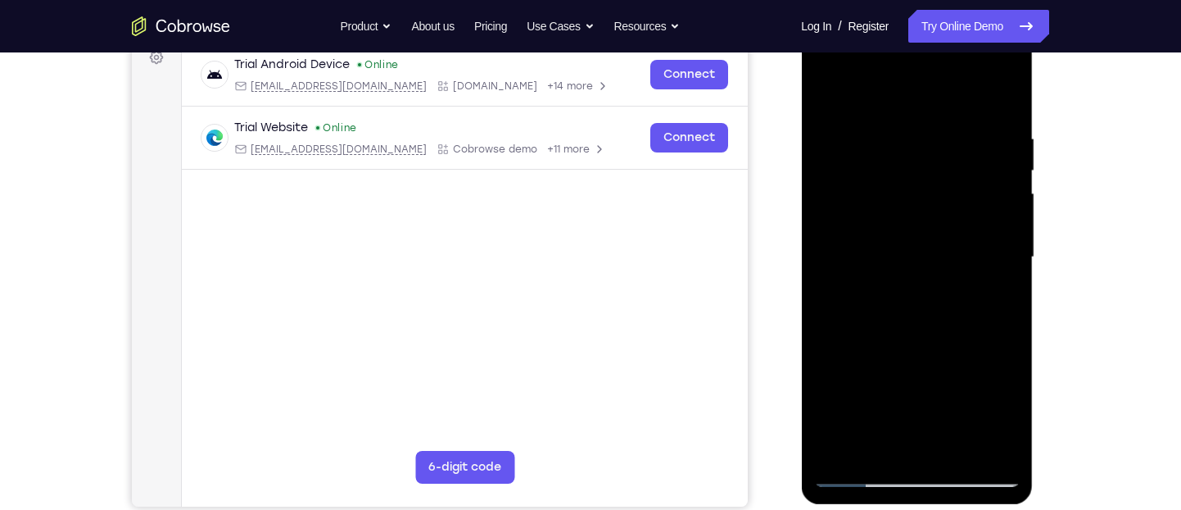
click at [838, 452] on div at bounding box center [916, 257] width 206 height 459
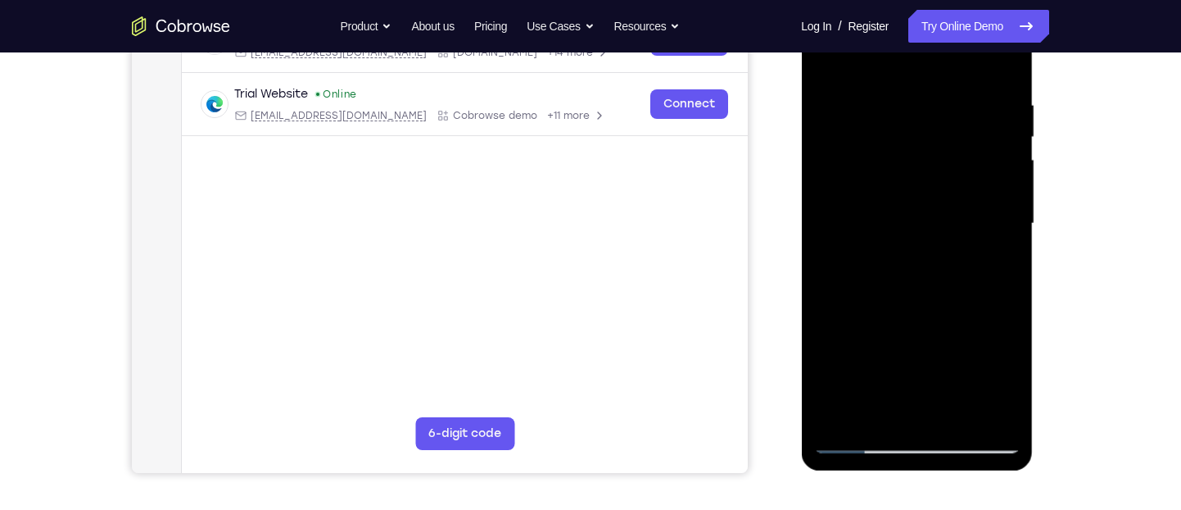
scroll to position [293, 0]
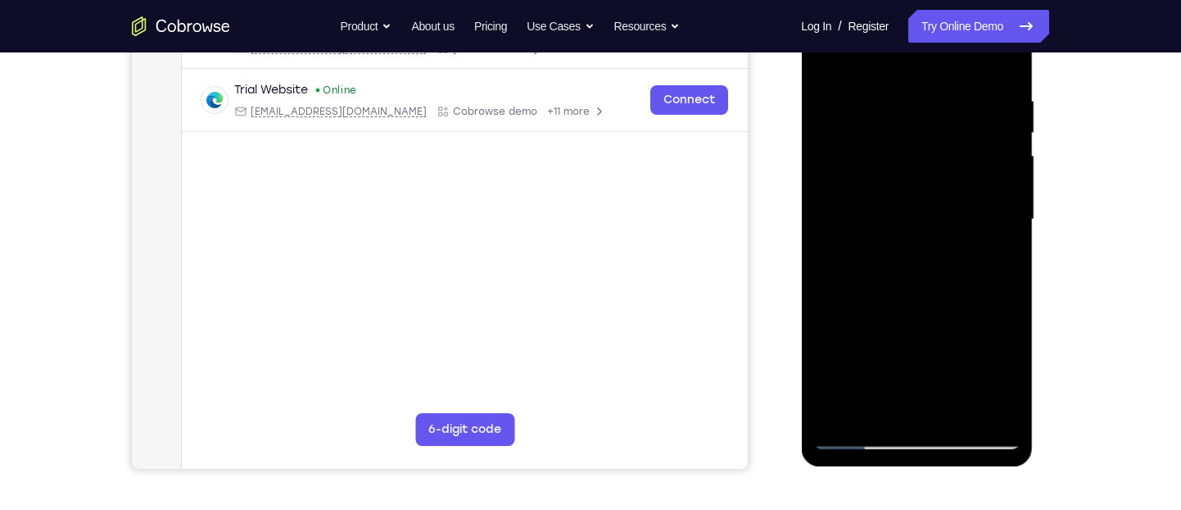
click at [953, 409] on div at bounding box center [916, 219] width 206 height 459
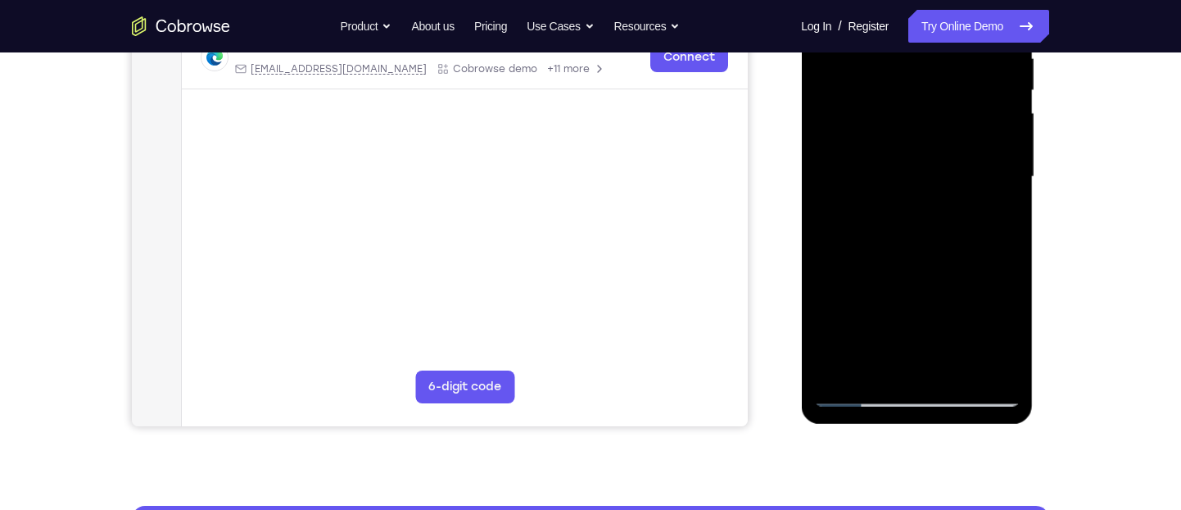
scroll to position [337, 0]
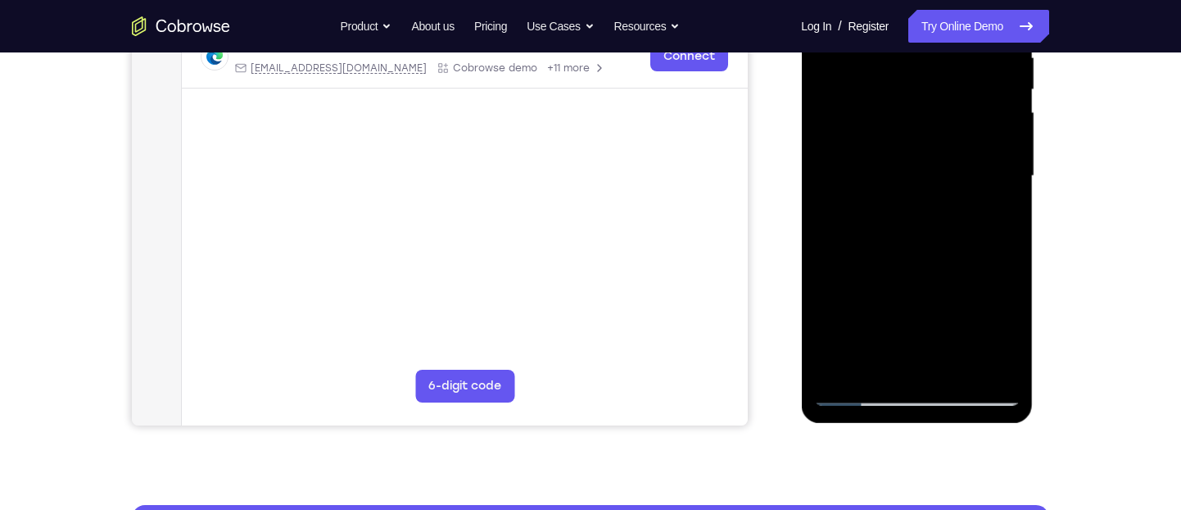
click at [858, 390] on div at bounding box center [916, 176] width 206 height 459
click at [879, 372] on div at bounding box center [916, 176] width 206 height 459
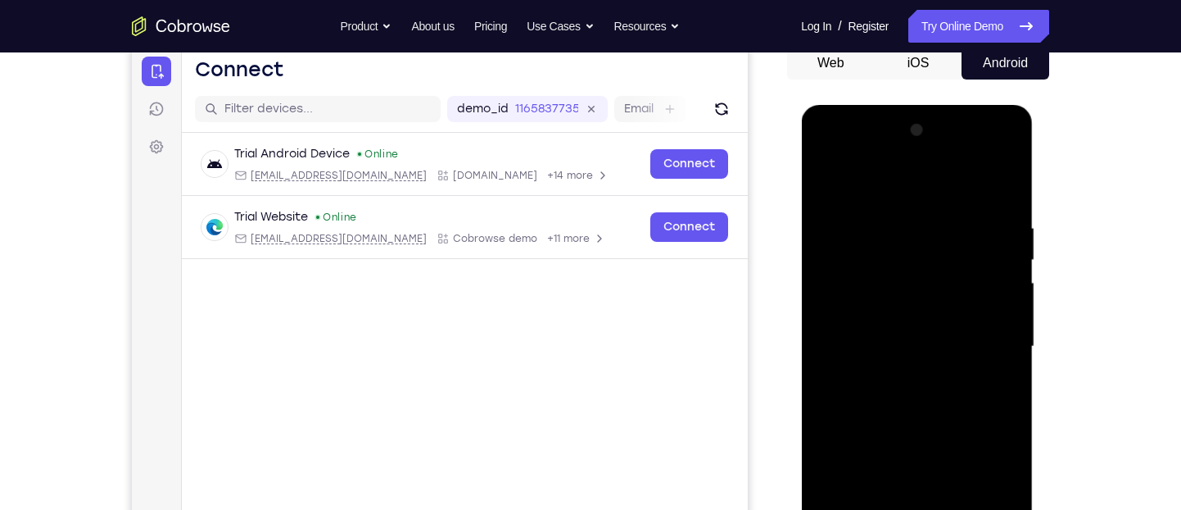
scroll to position [165, 0]
click at [872, 181] on div at bounding box center [916, 347] width 206 height 459
click at [888, 227] on div at bounding box center [916, 347] width 206 height 459
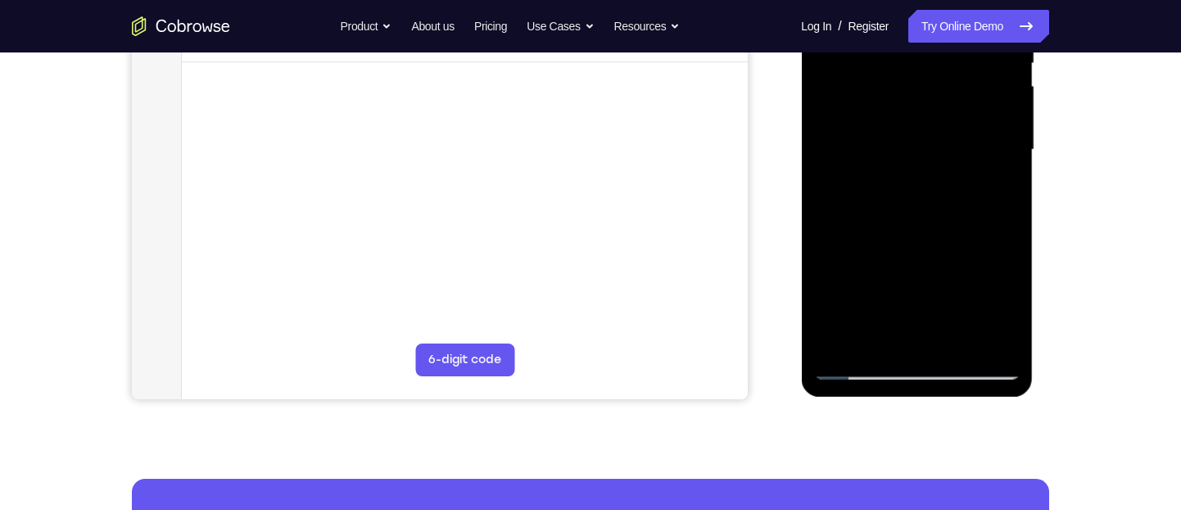
scroll to position [365, 0]
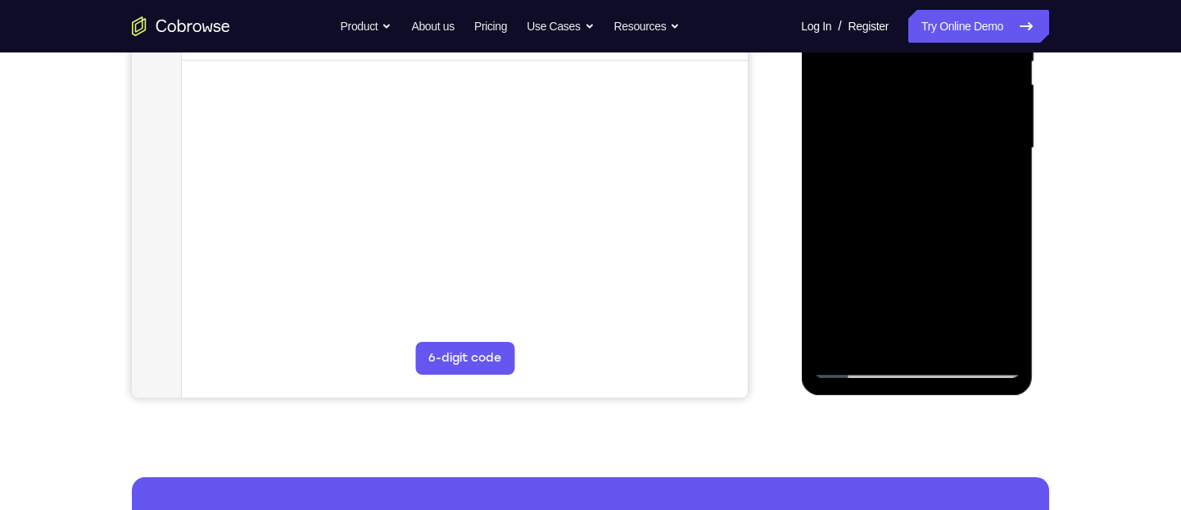
click at [844, 339] on div at bounding box center [916, 148] width 206 height 459
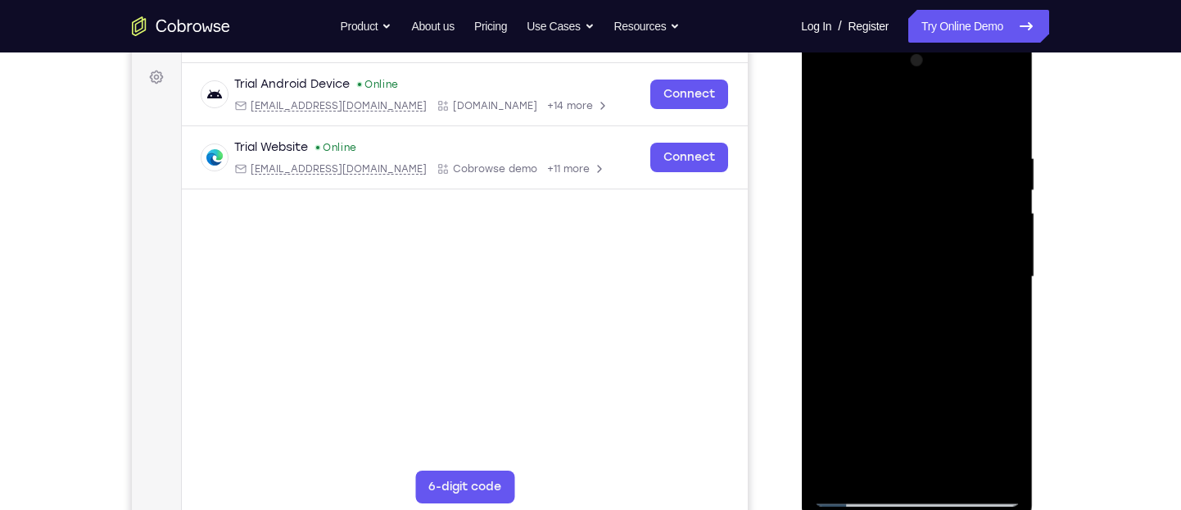
scroll to position [296, 0]
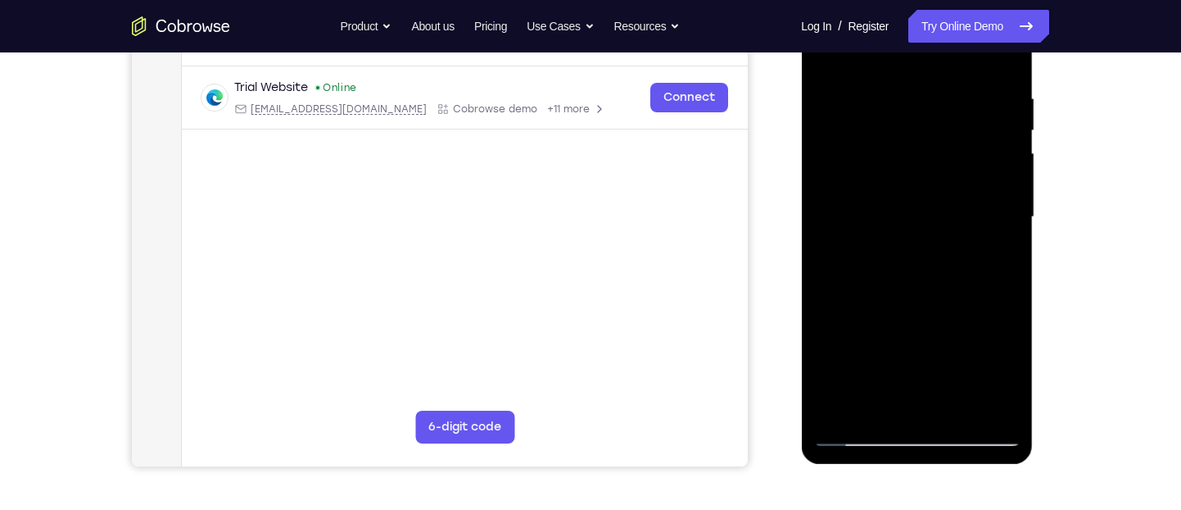
click at [879, 410] on div at bounding box center [916, 217] width 206 height 459
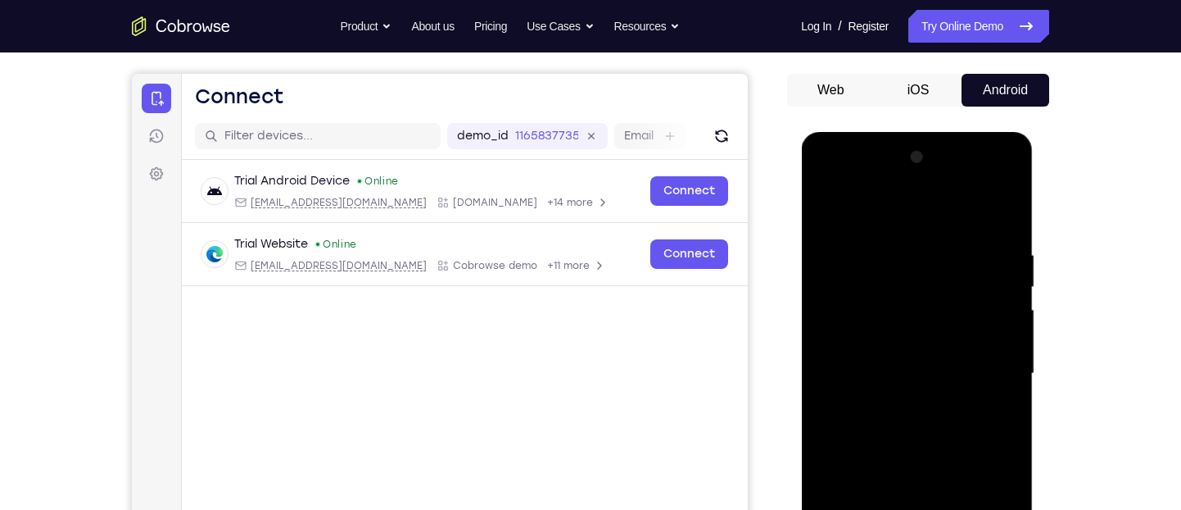
scroll to position [136, 0]
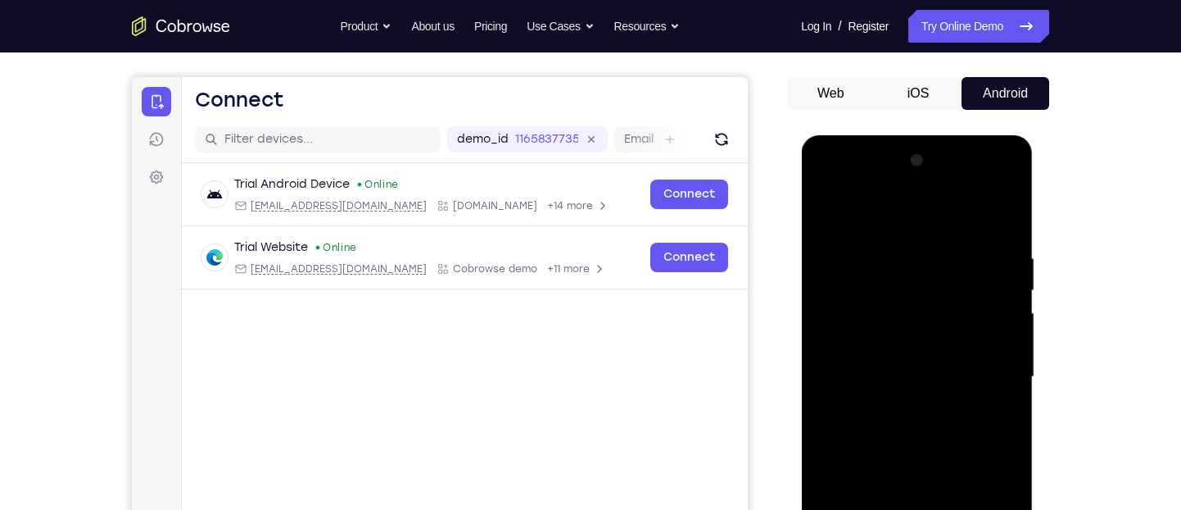
click at [863, 211] on div at bounding box center [916, 376] width 206 height 459
click at [836, 342] on div at bounding box center [916, 376] width 206 height 459
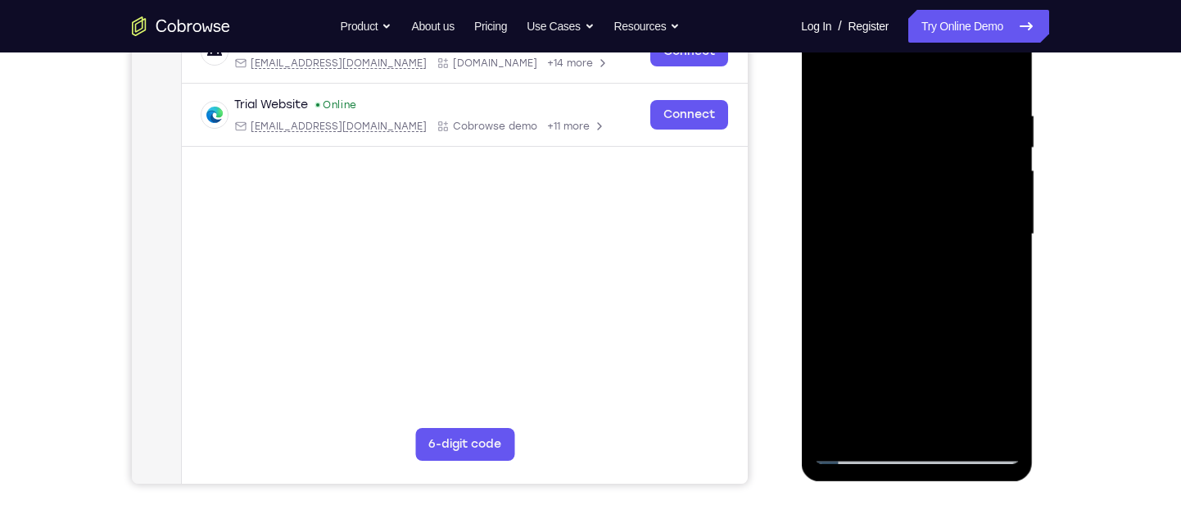
click at [845, 422] on div at bounding box center [916, 234] width 206 height 459
click at [958, 419] on div at bounding box center [916, 234] width 206 height 459
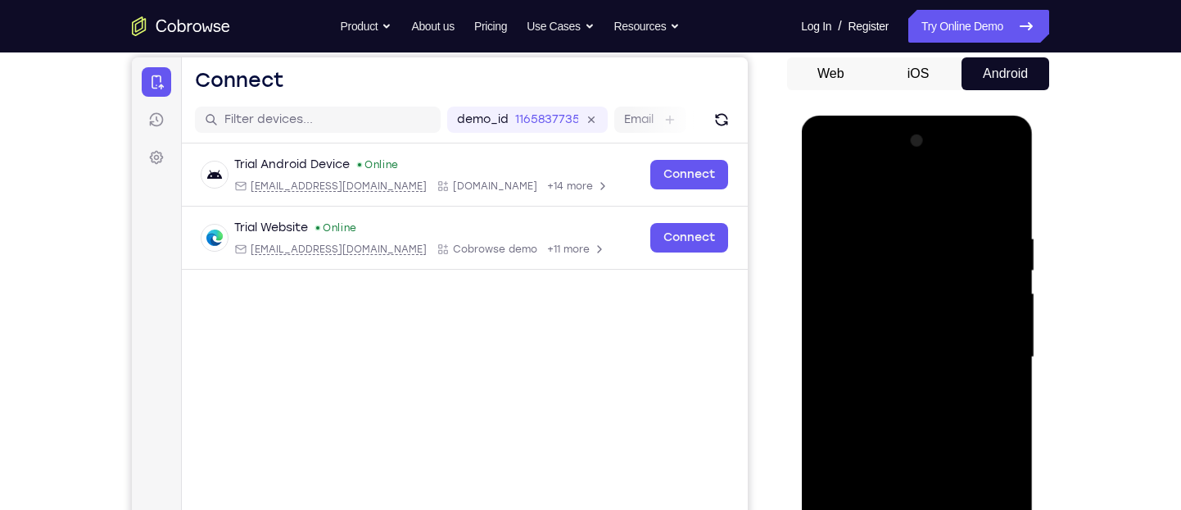
scroll to position [154, 0]
